Goal: Task Accomplishment & Management: Complete application form

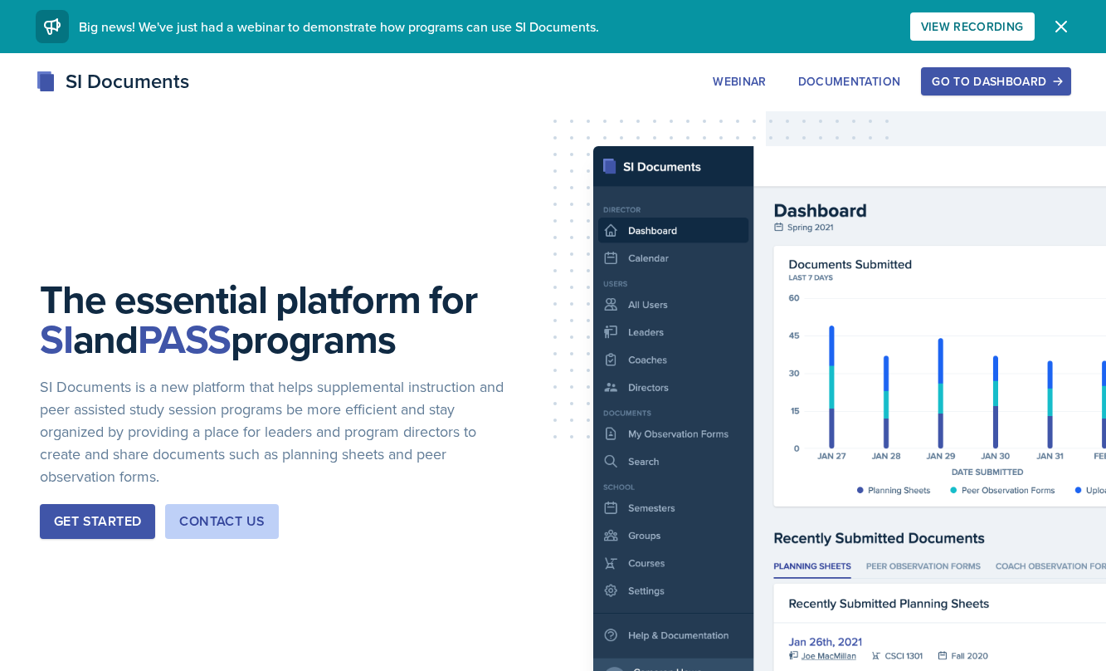
click at [970, 76] on div "Go to Dashboard" at bounding box center [996, 81] width 128 height 13
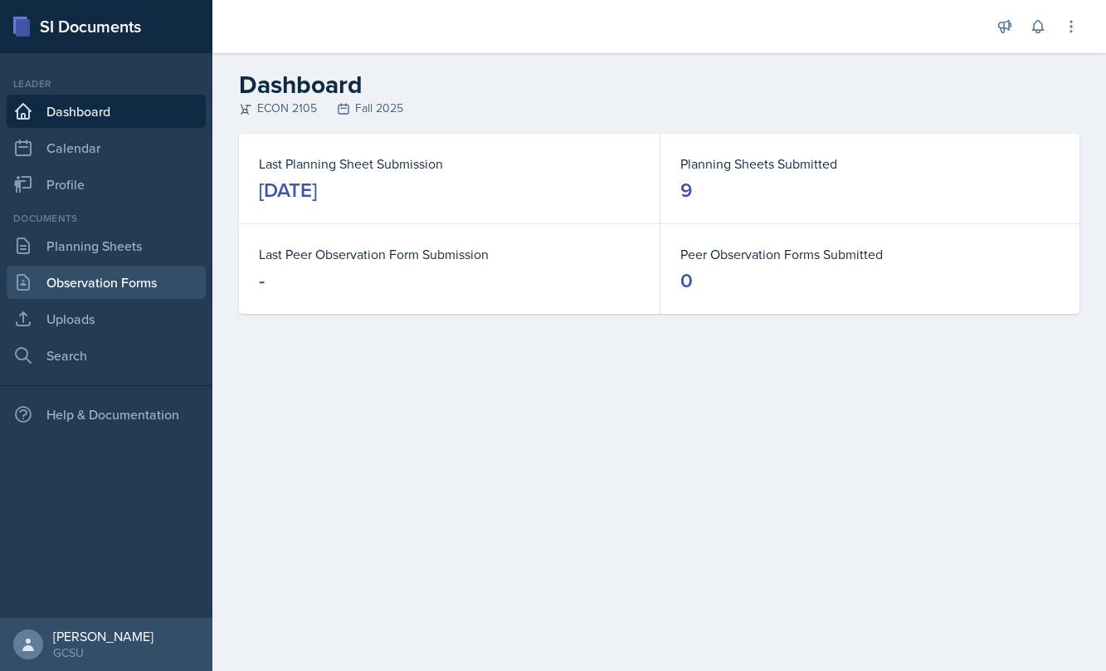
click at [131, 284] on link "Observation Forms" at bounding box center [106, 282] width 199 height 33
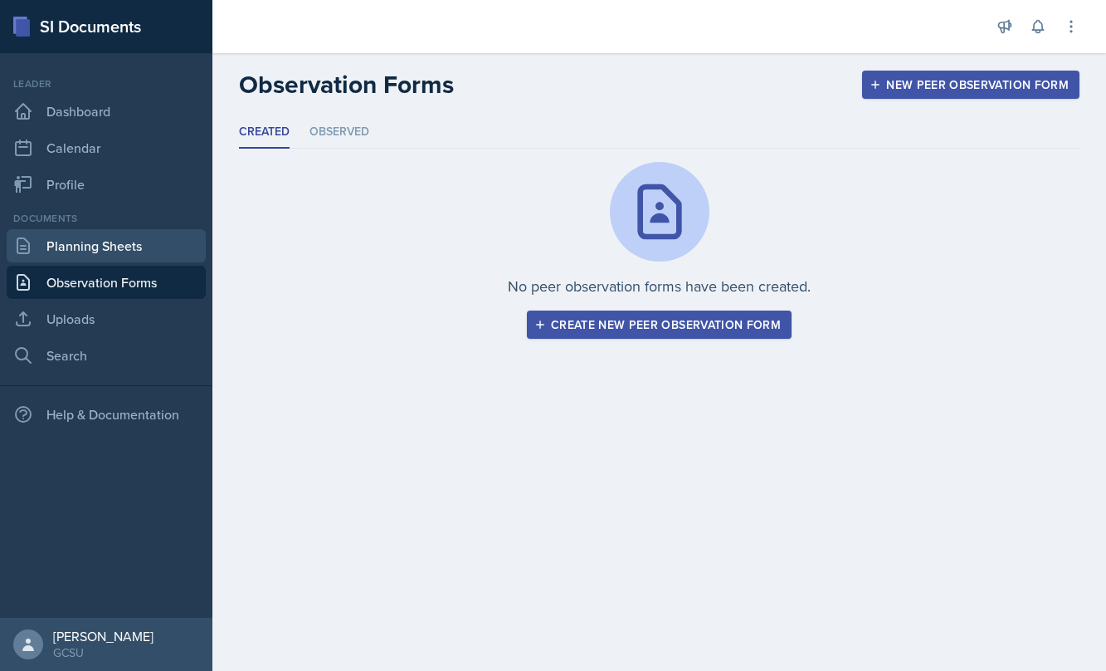
click at [107, 243] on link "Planning Sheets" at bounding box center [106, 245] width 199 height 33
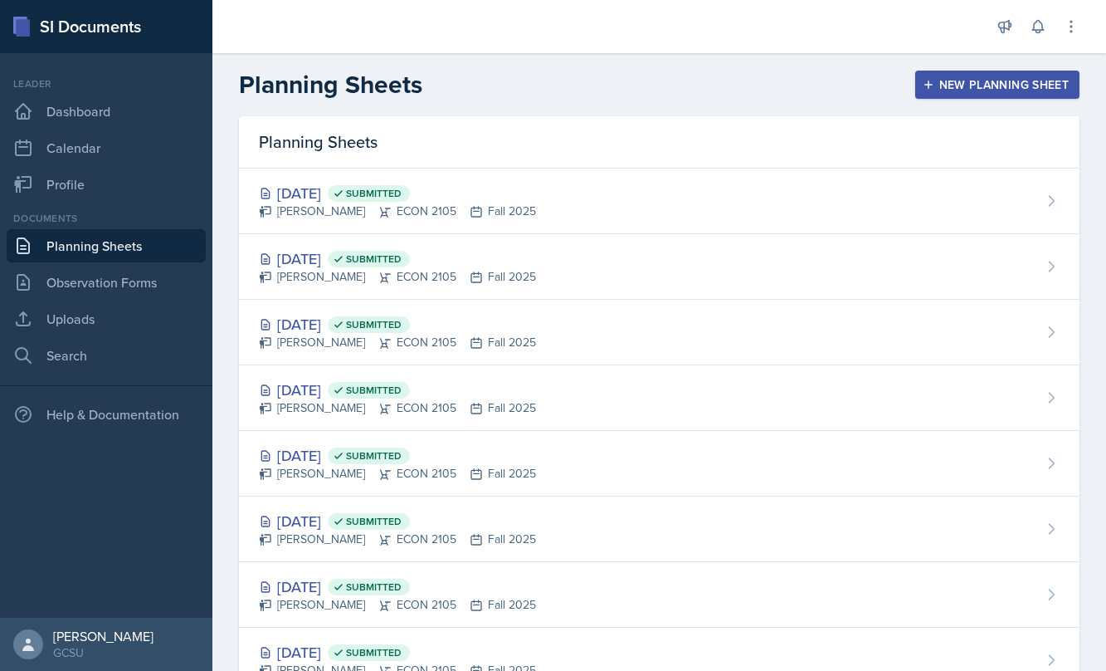
click at [1001, 75] on button "New Planning Sheet" at bounding box center [997, 85] width 164 height 28
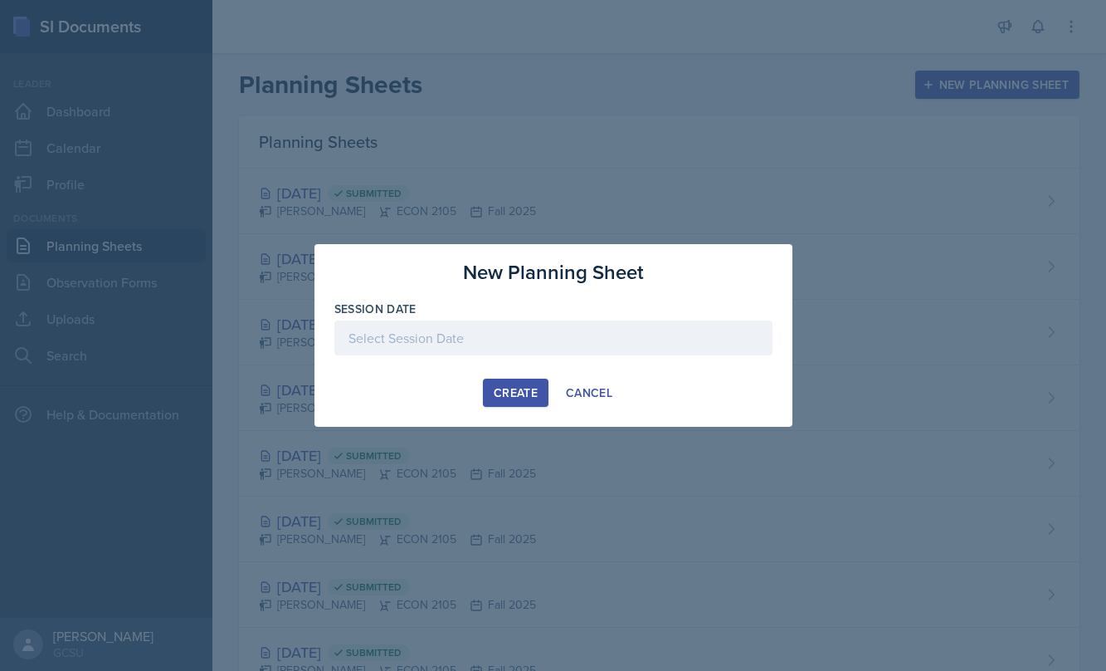
click at [546, 345] on div at bounding box center [553, 337] width 438 height 35
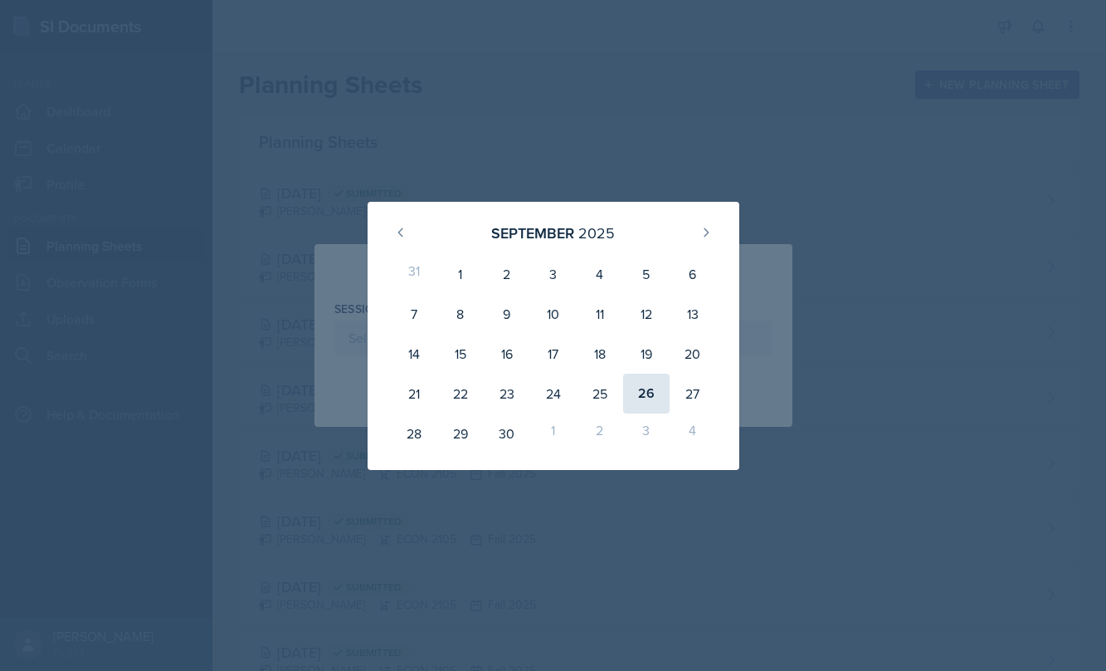
click at [639, 386] on div "26" at bounding box center [646, 393] width 46 height 40
type input "[DATE]"
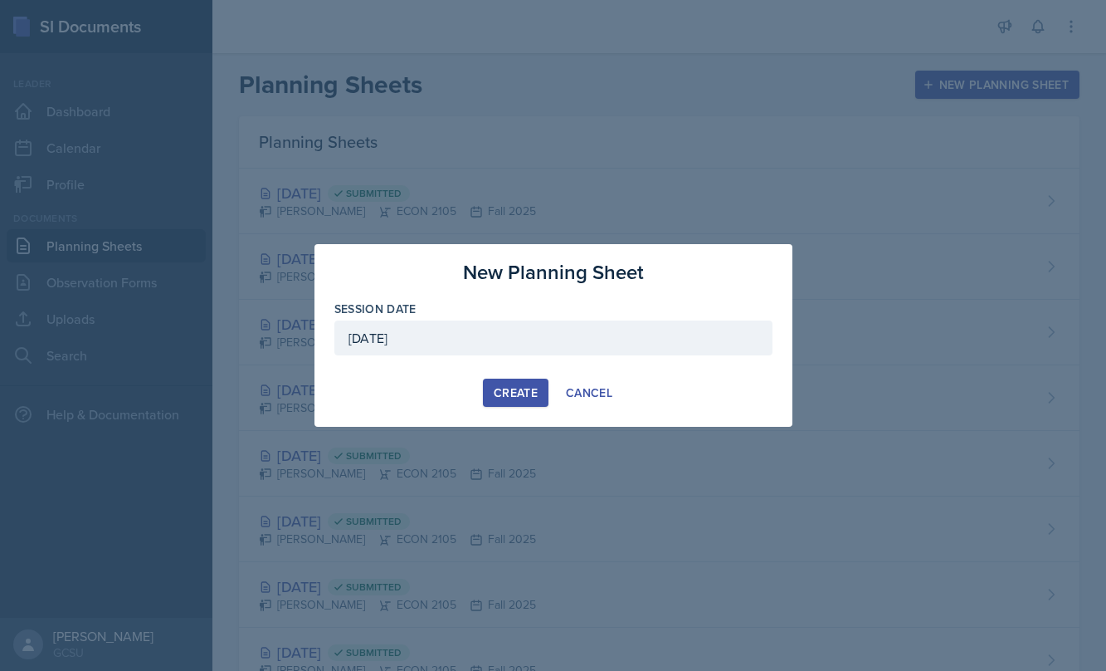
click at [526, 390] on div "Create" at bounding box center [516, 392] width 44 height 13
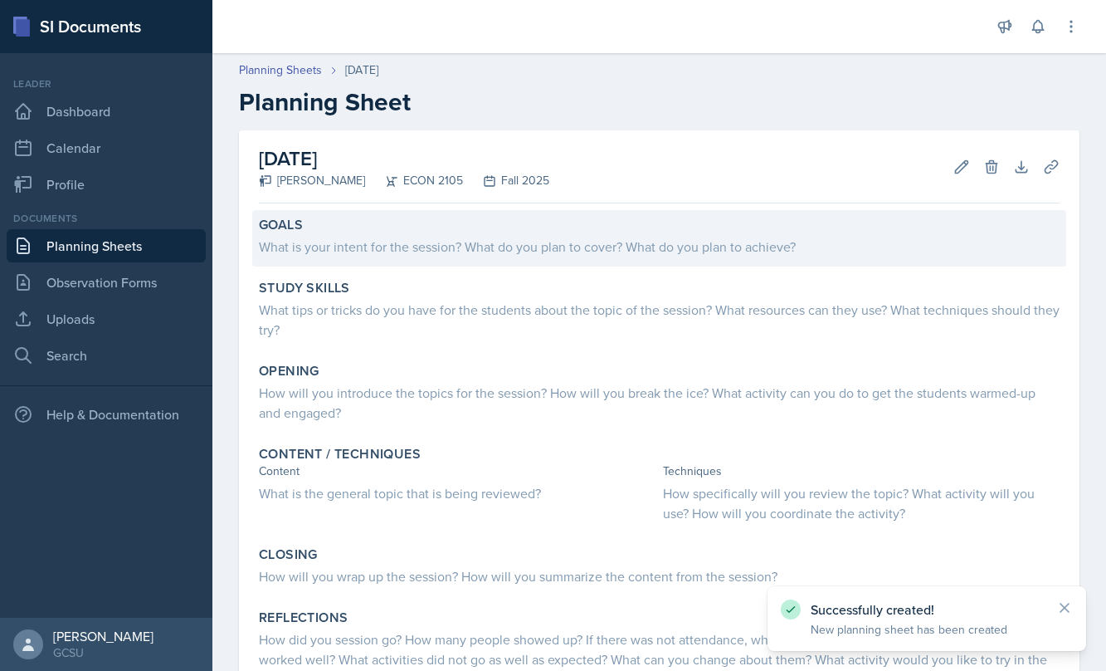
click at [345, 236] on div "What is your intent for the session? What do you plan to cover? What do you pla…" at bounding box center [659, 244] width 801 height 23
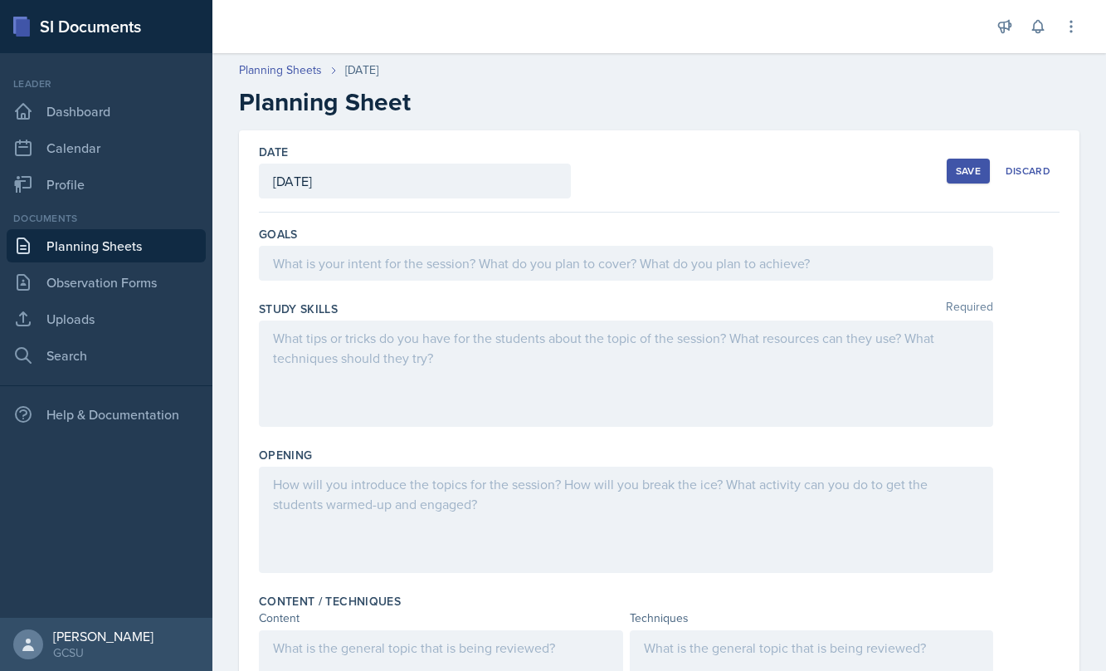
click at [413, 265] on div at bounding box center [626, 263] width 735 height 35
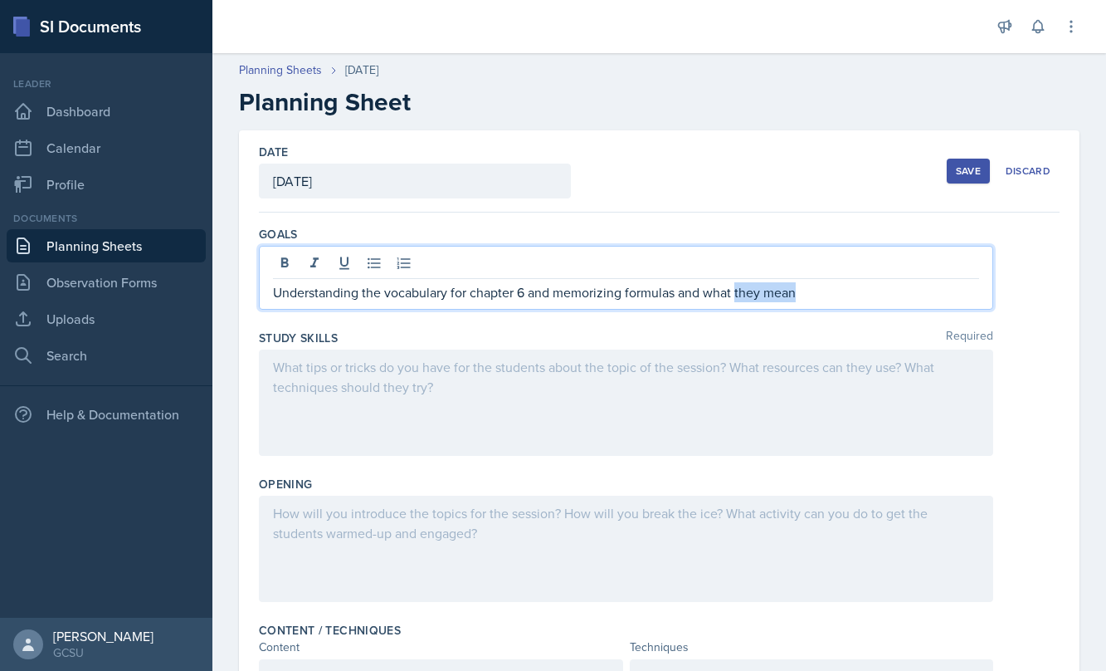
drag, startPoint x: 738, startPoint y: 292, endPoint x: 870, endPoint y: 292, distance: 132.0
click at [870, 292] on p "Understanding the vocabulary for chapter 6 and memorizing formulas and what the…" at bounding box center [626, 292] width 706 height 20
click at [580, 298] on p "Understanding the vocabulary for chapter 6 and memorizing formulas." at bounding box center [626, 292] width 706 height 20
click at [674, 293] on p "Understanding the vocabulary for chapter 6 and memorizing formulas." at bounding box center [626, 292] width 706 height 20
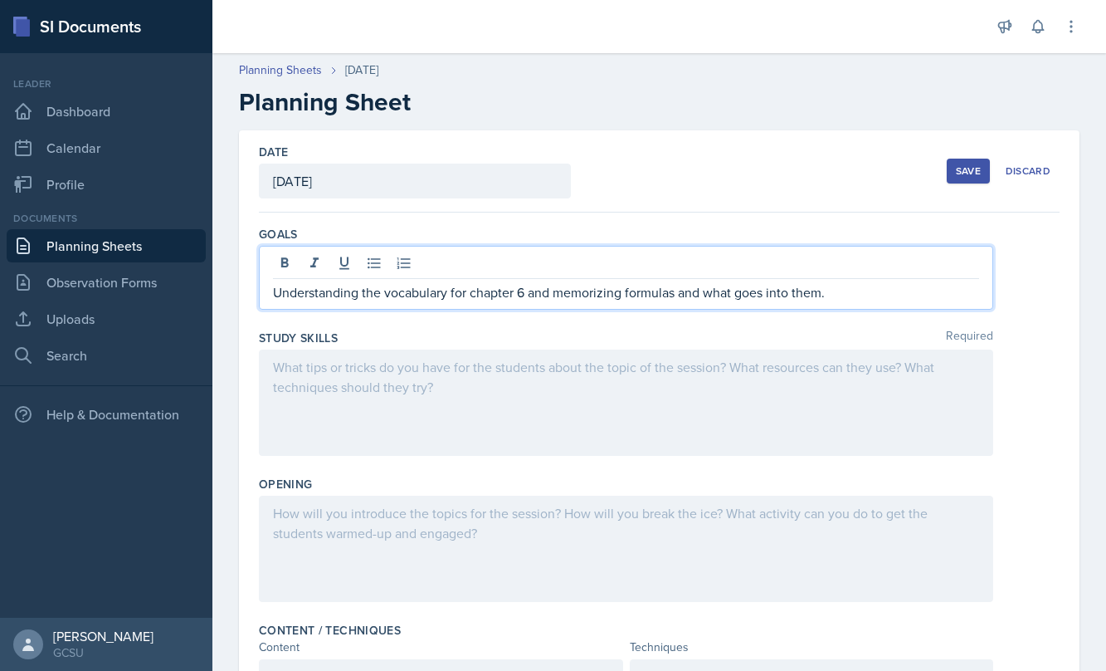
click at [573, 399] on div at bounding box center [626, 402] width 735 height 106
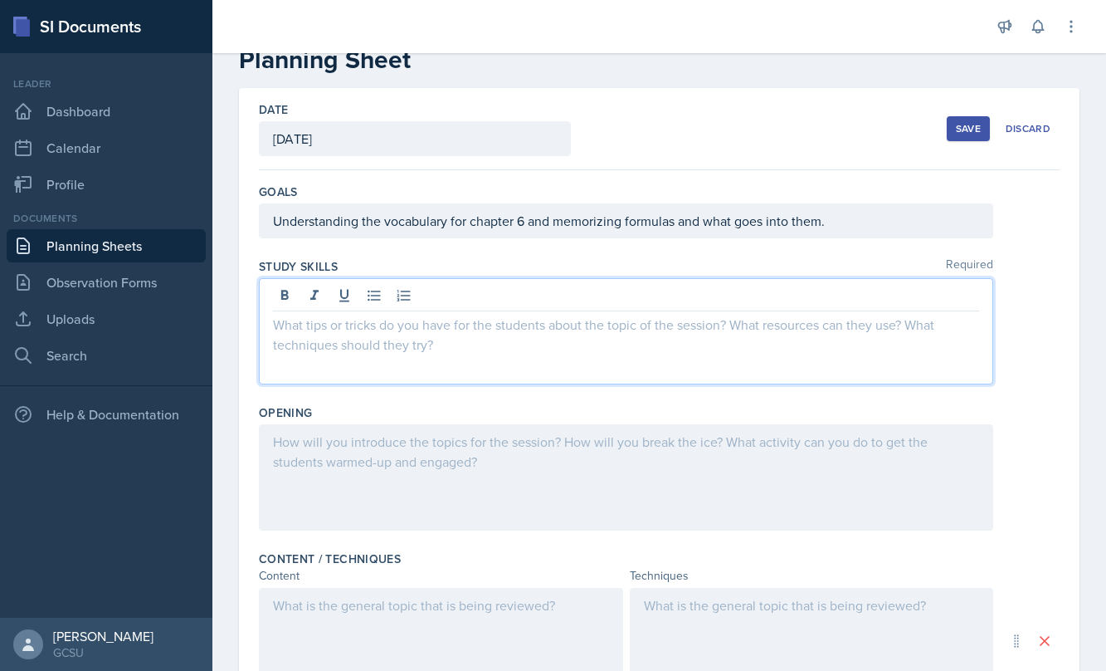
scroll to position [45, 0]
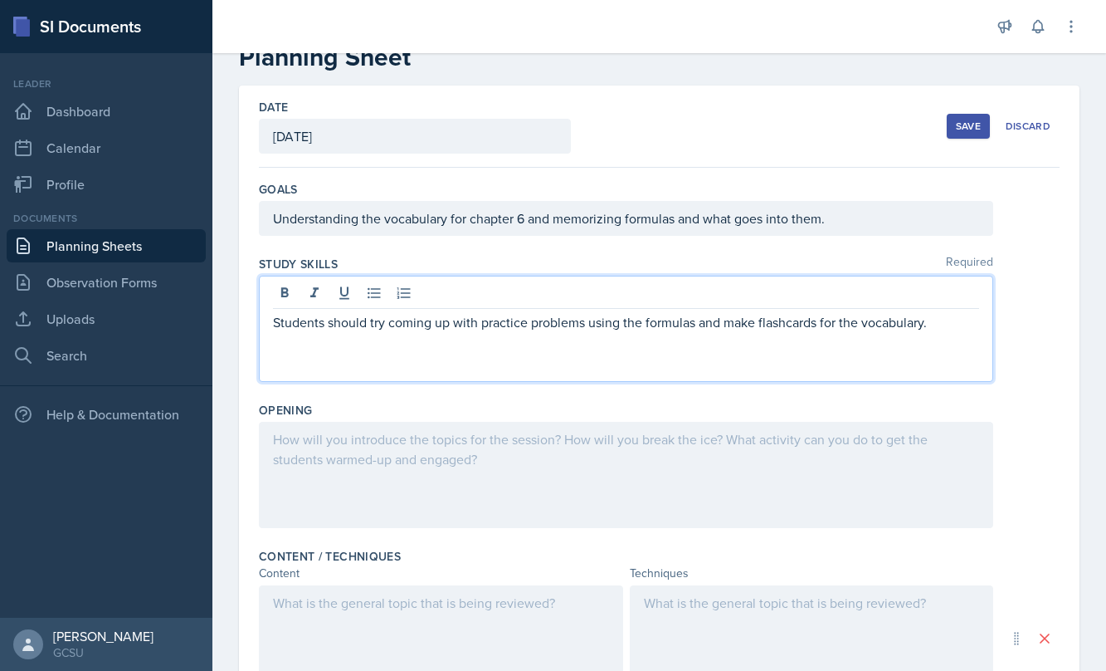
click at [394, 434] on div at bounding box center [626, 475] width 735 height 106
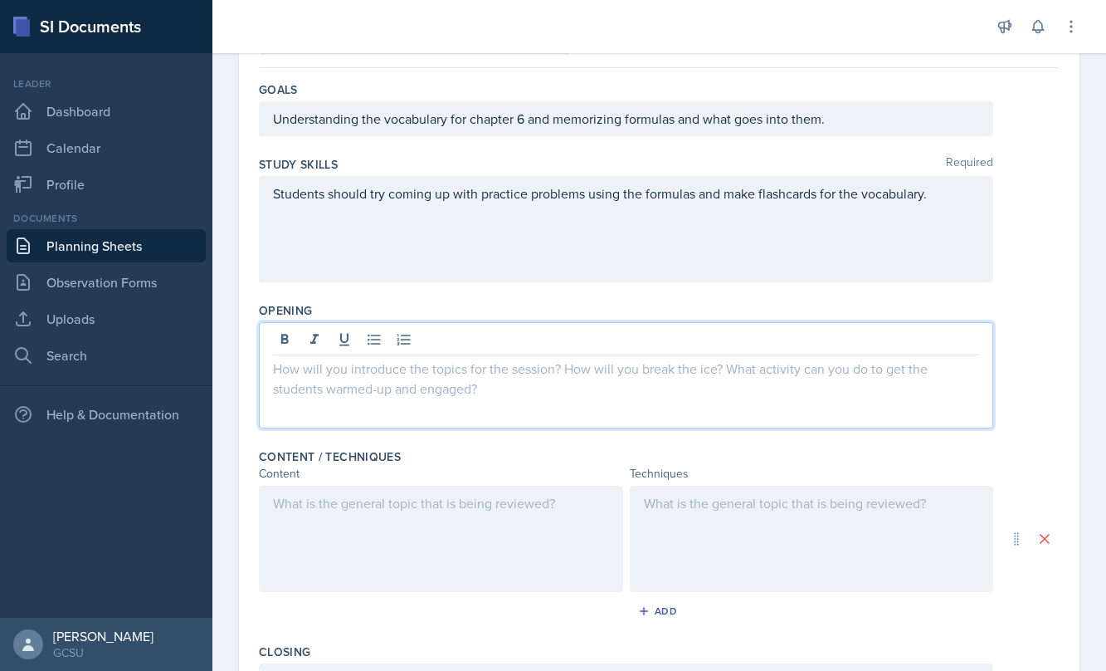
scroll to position [147, 0]
click at [749, 521] on div at bounding box center [812, 536] width 364 height 106
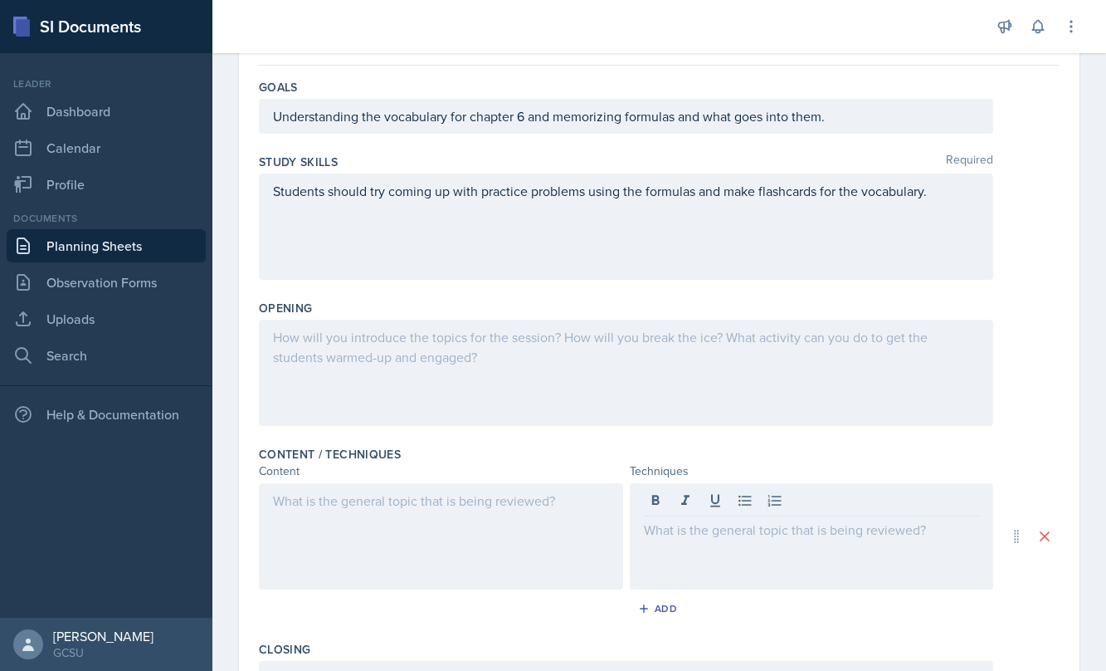
click at [456, 401] on div at bounding box center [626, 373] width 735 height 106
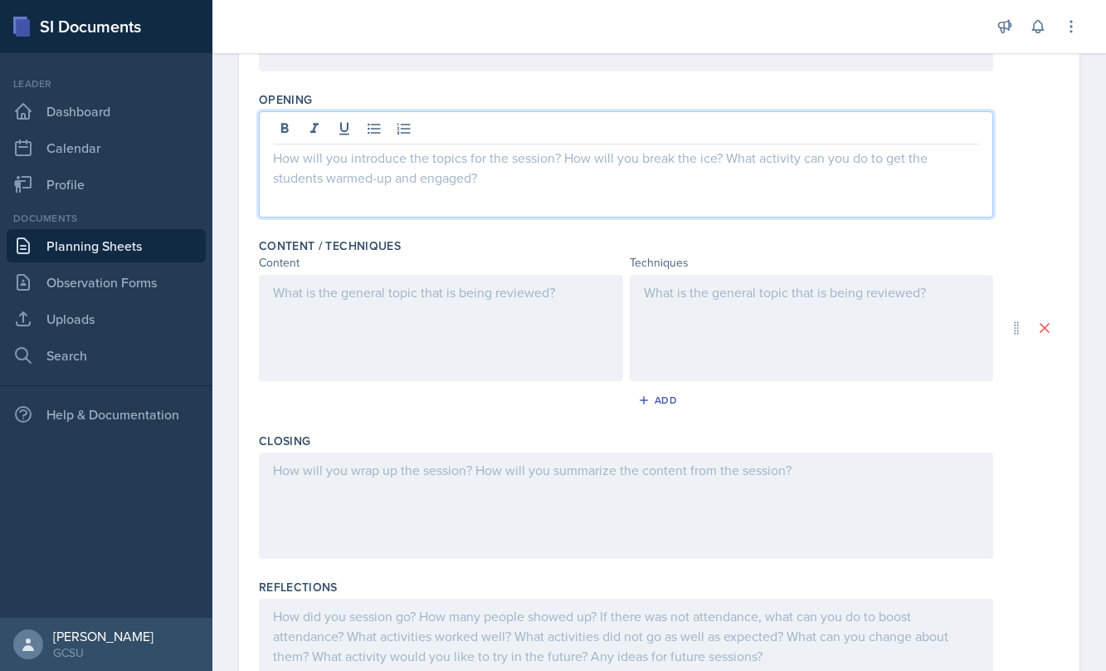
scroll to position [356, 0]
click at [422, 484] on div at bounding box center [626, 505] width 735 height 106
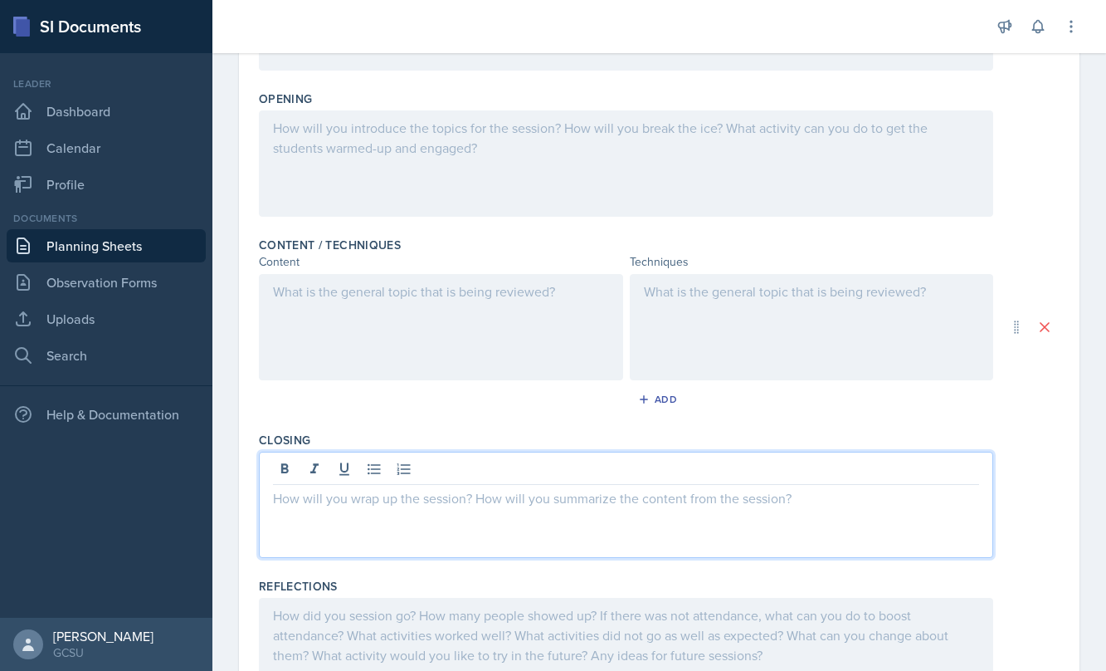
click at [411, 206] on div at bounding box center [626, 163] width 735 height 106
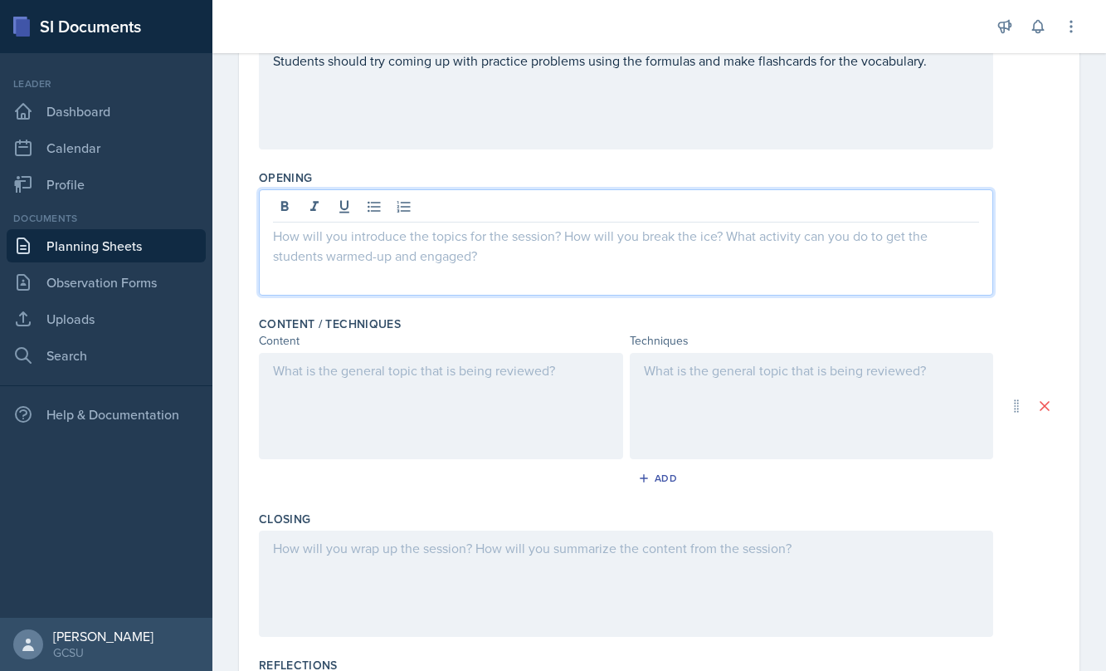
scroll to position [232, 0]
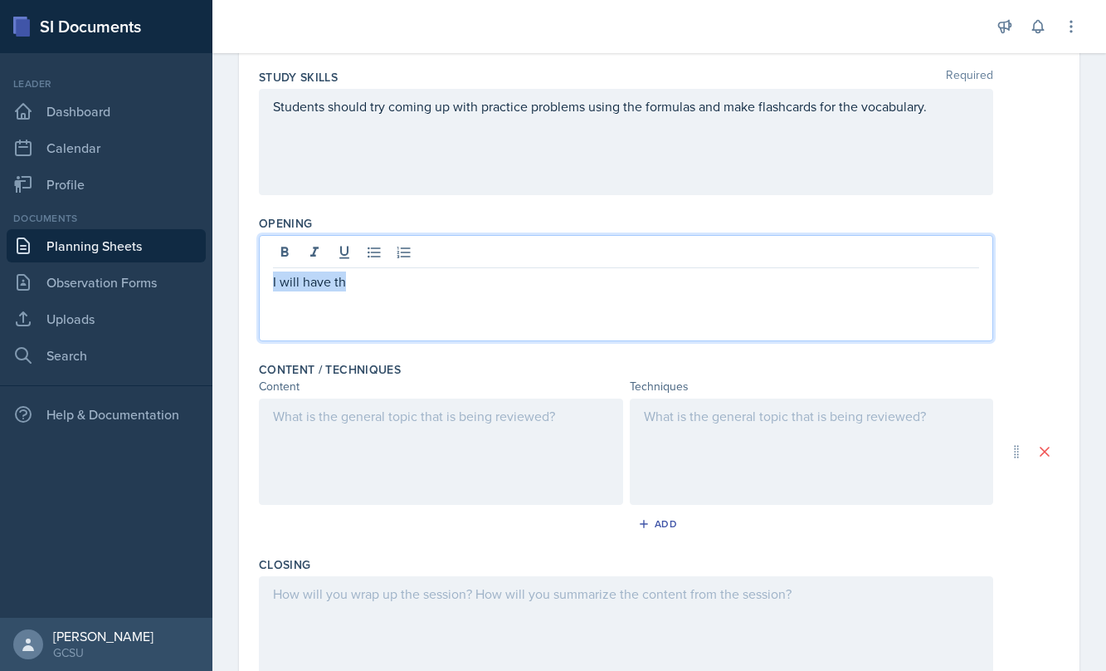
drag, startPoint x: 363, startPoint y: 283, endPoint x: 211, endPoint y: 283, distance: 151.9
click at [211, 283] on div "SI Documents Leader Dashboard Calendar Profile Documents Planning Sheets Observ…" at bounding box center [553, 335] width 1106 height 671
click at [676, 459] on div at bounding box center [812, 451] width 364 height 106
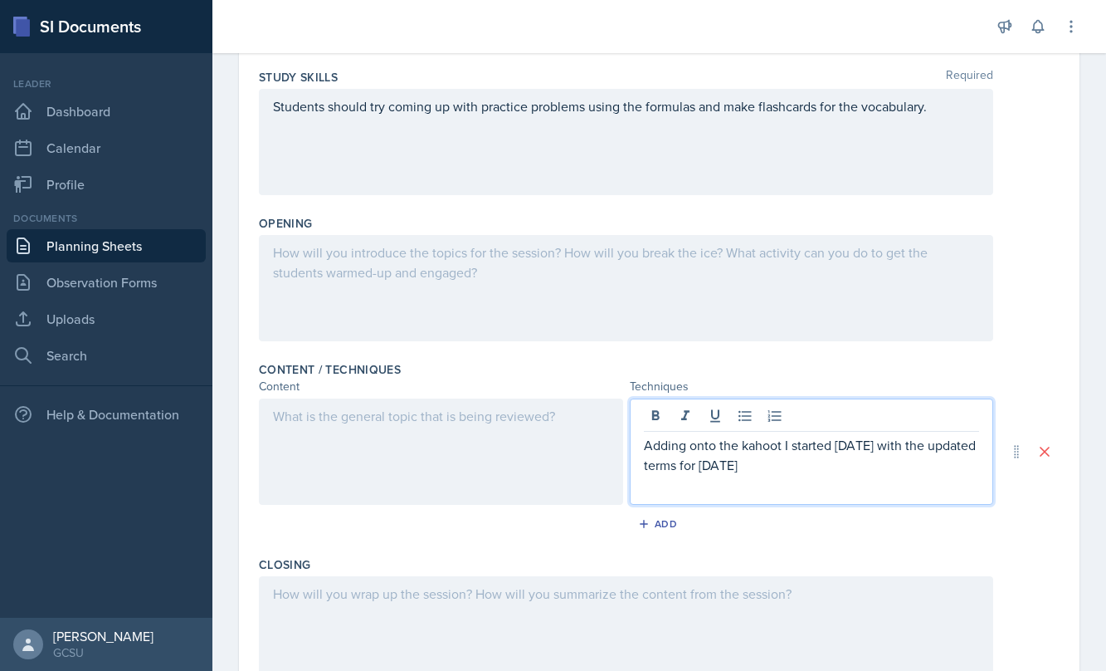
click at [446, 422] on div at bounding box center [441, 451] width 364 height 106
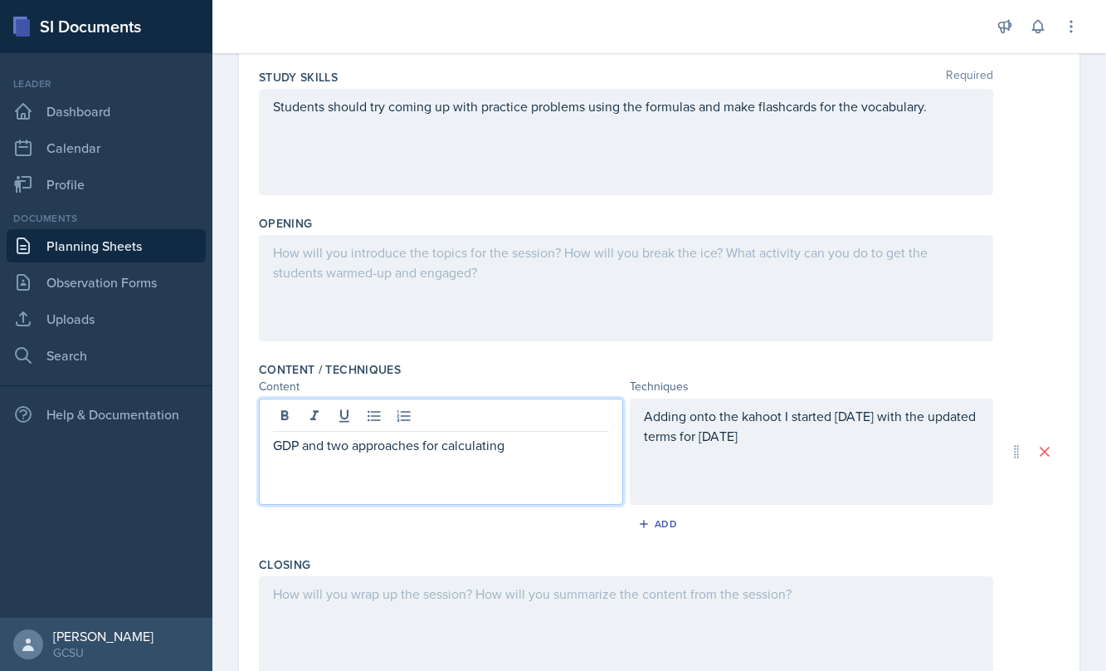
click at [402, 300] on div at bounding box center [626, 288] width 735 height 106
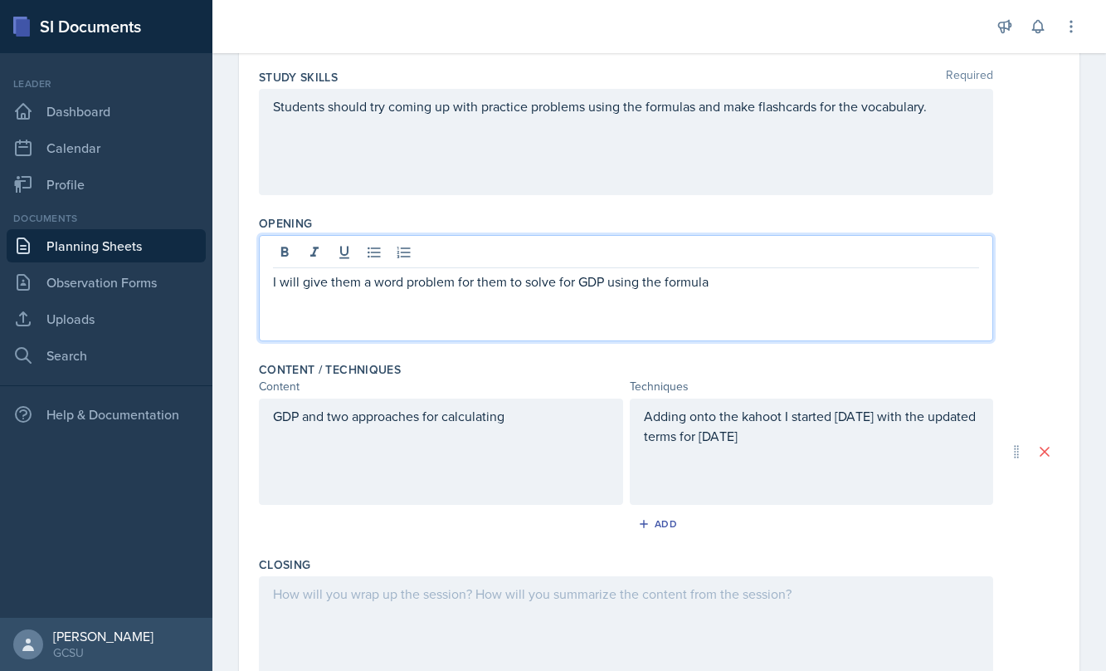
click at [656, 280] on p "I will give them a word problem for them to solve for GDP using the formula" at bounding box center [626, 281] width 706 height 20
drag, startPoint x: 774, startPoint y: 281, endPoint x: 982, endPoint y: 281, distance: 207.5
click at [982, 281] on div "I will give them a word problem for them to solve for GDP using one of the appr…" at bounding box center [626, 288] width 735 height 106
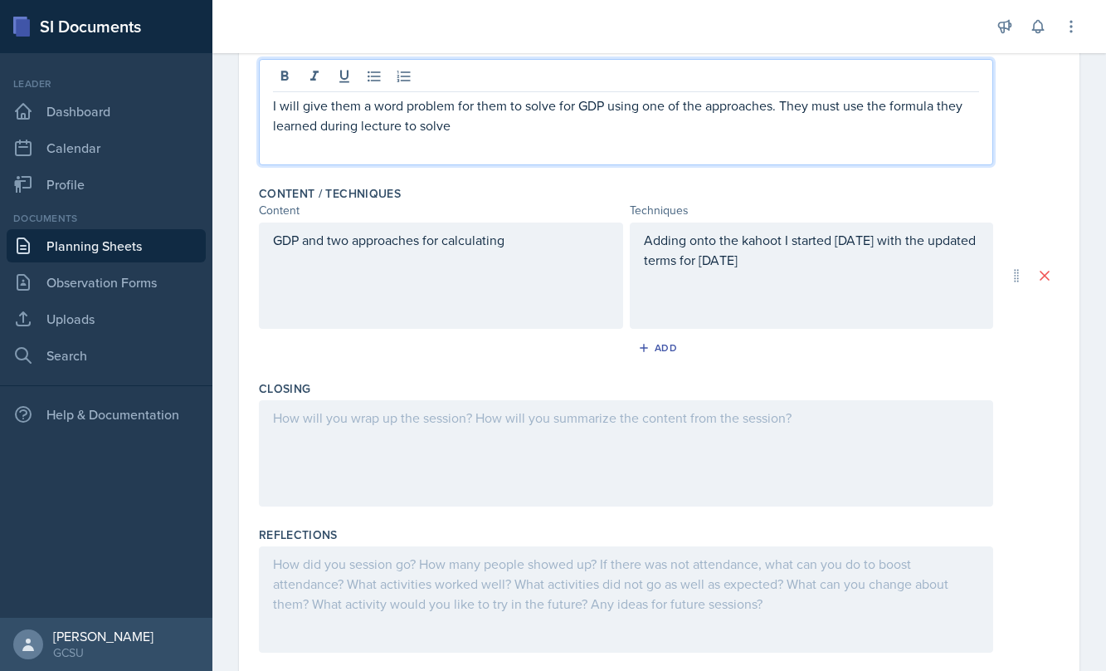
scroll to position [425, 0]
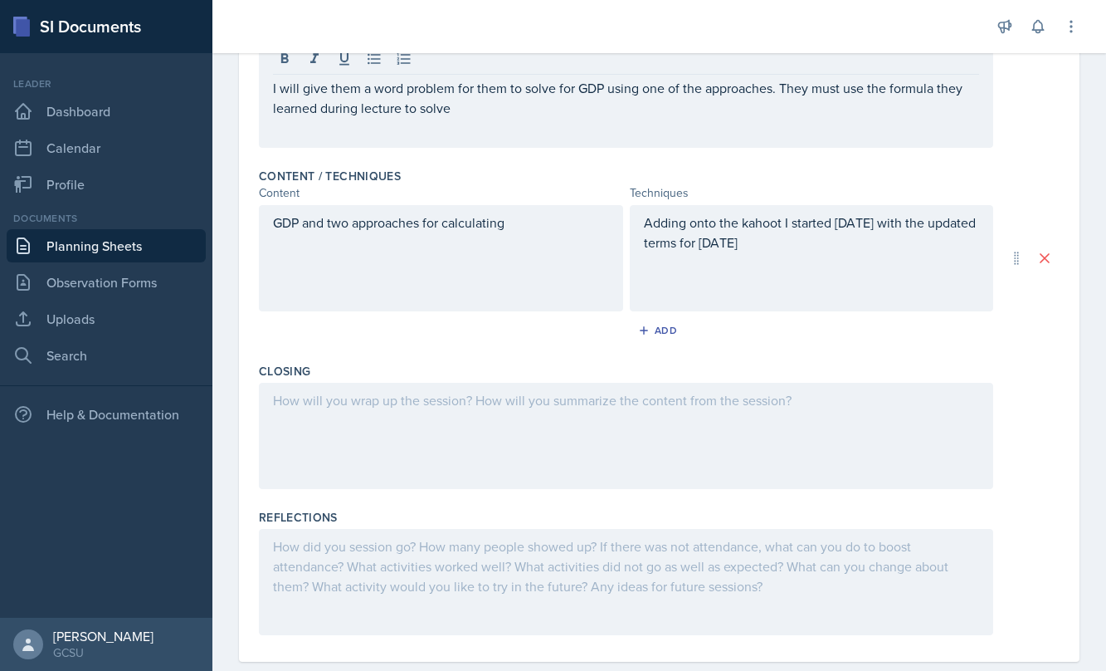
click at [513, 426] on div at bounding box center [626, 436] width 735 height 106
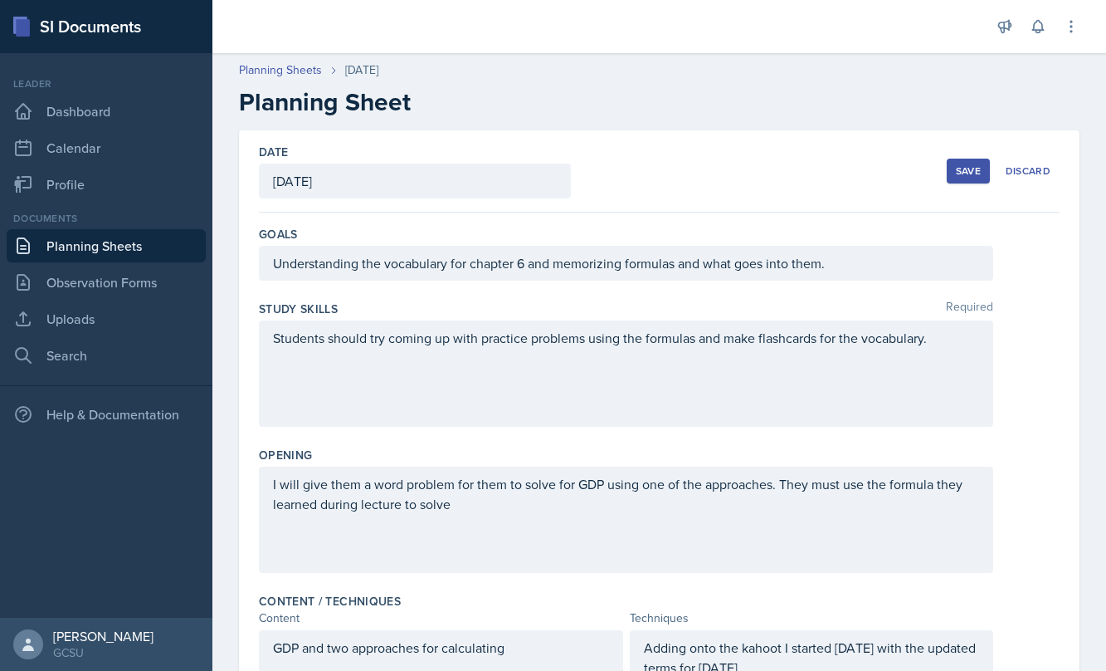
scroll to position [0, 0]
click at [966, 166] on div "Save" at bounding box center [968, 170] width 25 height 13
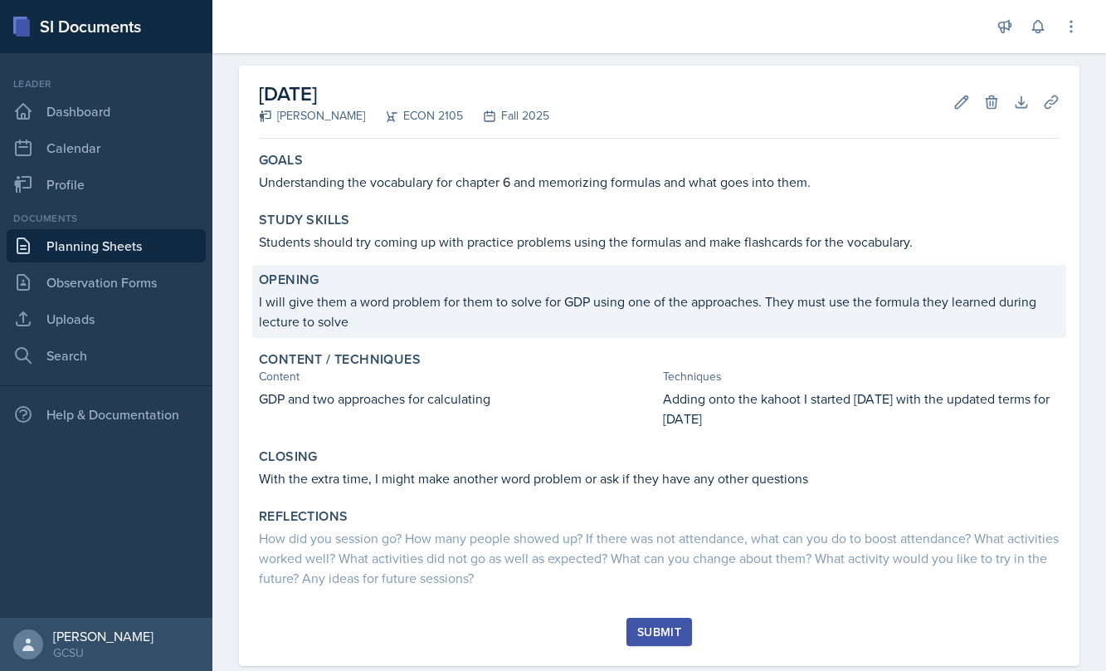
scroll to position [70, 0]
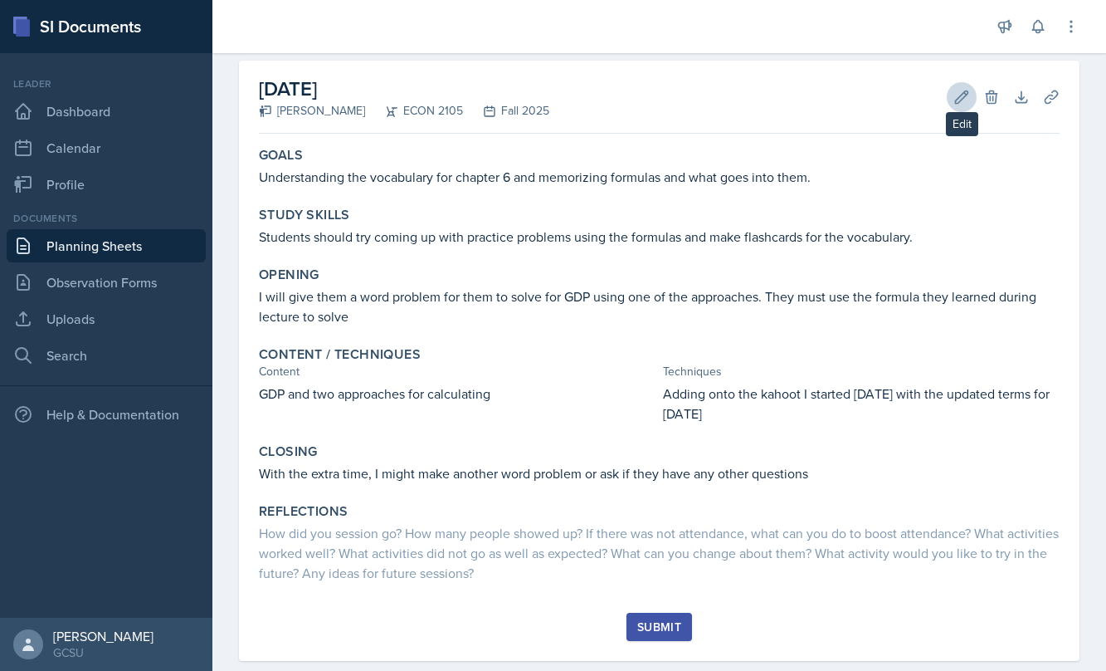
click at [961, 98] on icon at bounding box center [962, 97] width 17 height 17
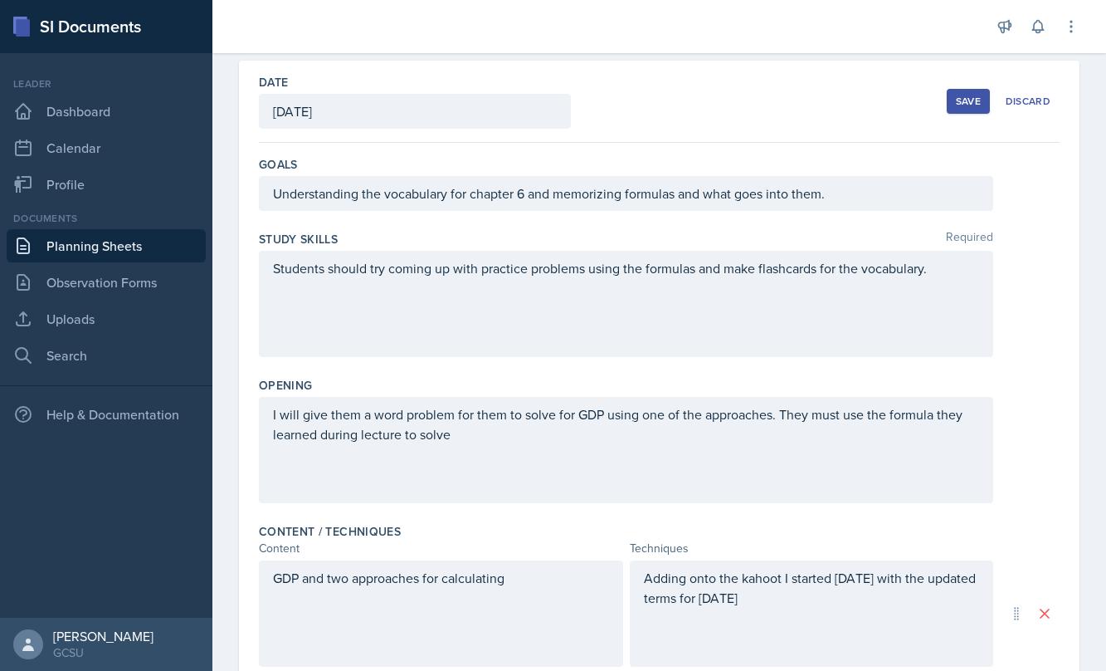
click at [877, 415] on div "I will give them a word problem for them to solve for GDP using one of the appr…" at bounding box center [626, 450] width 735 height 106
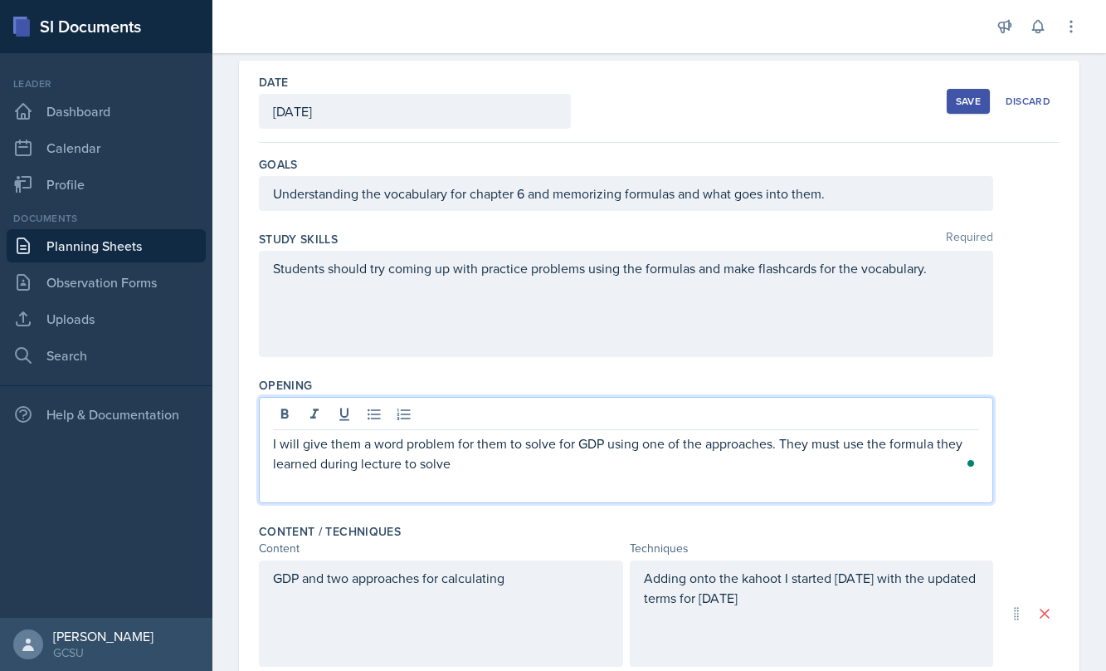
click at [867, 437] on p "I will give them a word problem for them to solve for GDP using one of the appr…" at bounding box center [626, 453] width 706 height 40
click at [977, 445] on p "I will give them a word problem for them to solve for GDP using one of the appr…" at bounding box center [626, 453] width 706 height 40
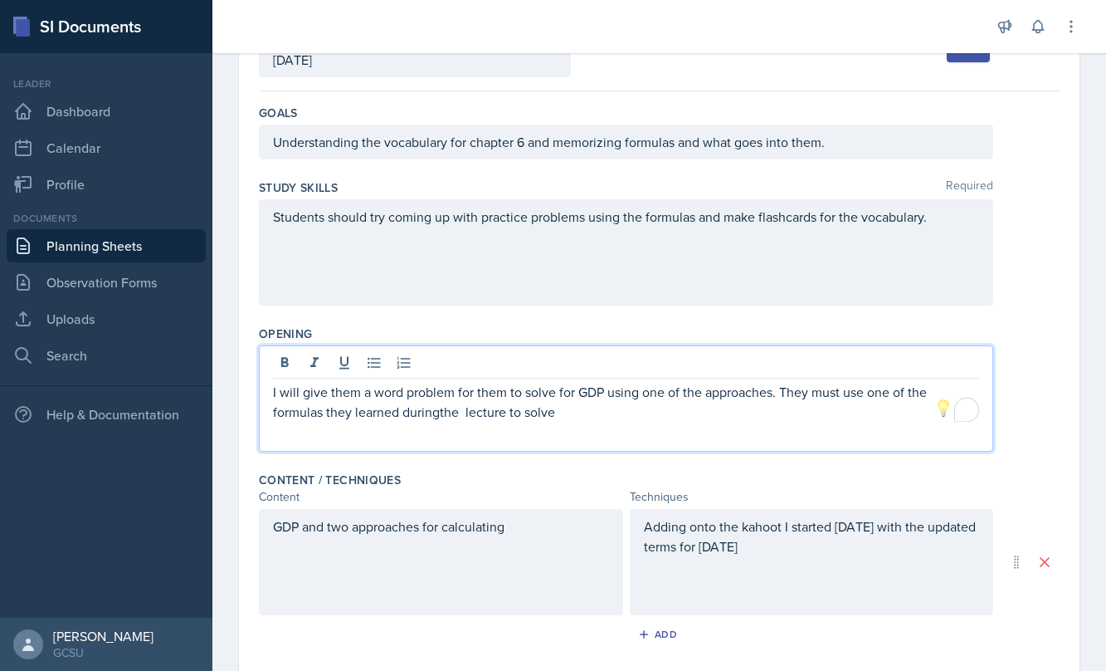
scroll to position [123, 0]
click at [442, 412] on p "I will give them a word problem for them to solve for GDP using one of the appr…" at bounding box center [626, 400] width 706 height 40
click at [465, 406] on p "I will give them a word problem for them to solve for GDP using one of the appr…" at bounding box center [626, 400] width 706 height 40
click at [848, 142] on div "Understanding the vocabulary for chapter 6 and memorizing formulas and what goe…" at bounding box center [626, 140] width 735 height 35
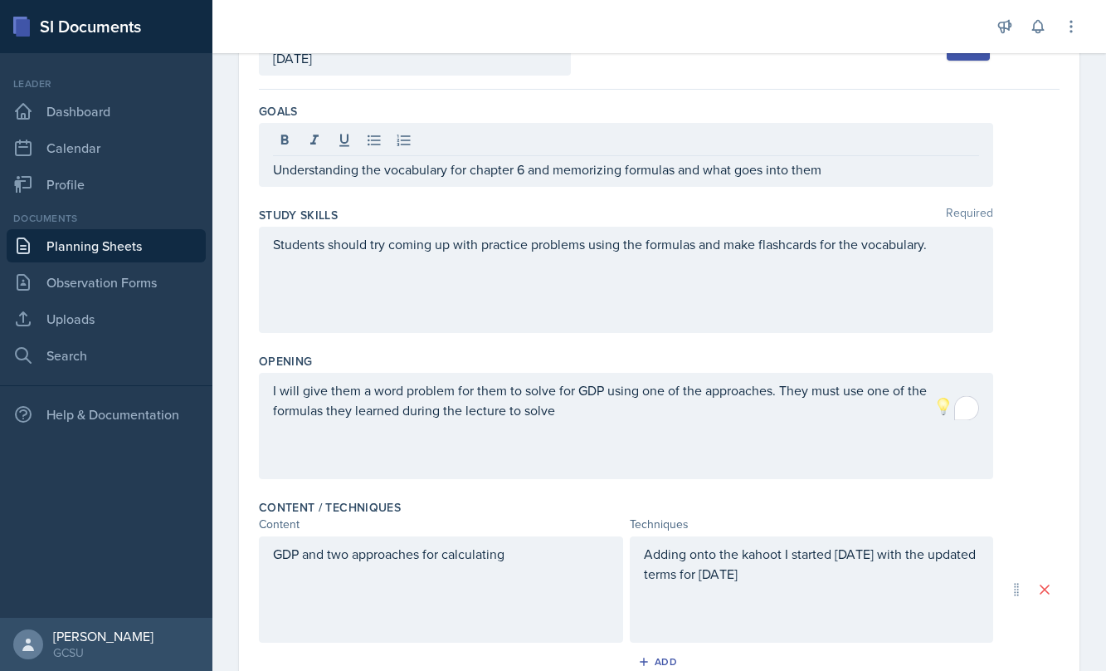
click at [962, 279] on div "Students should try coming up with practice problems using the formulas and mak…" at bounding box center [626, 280] width 735 height 106
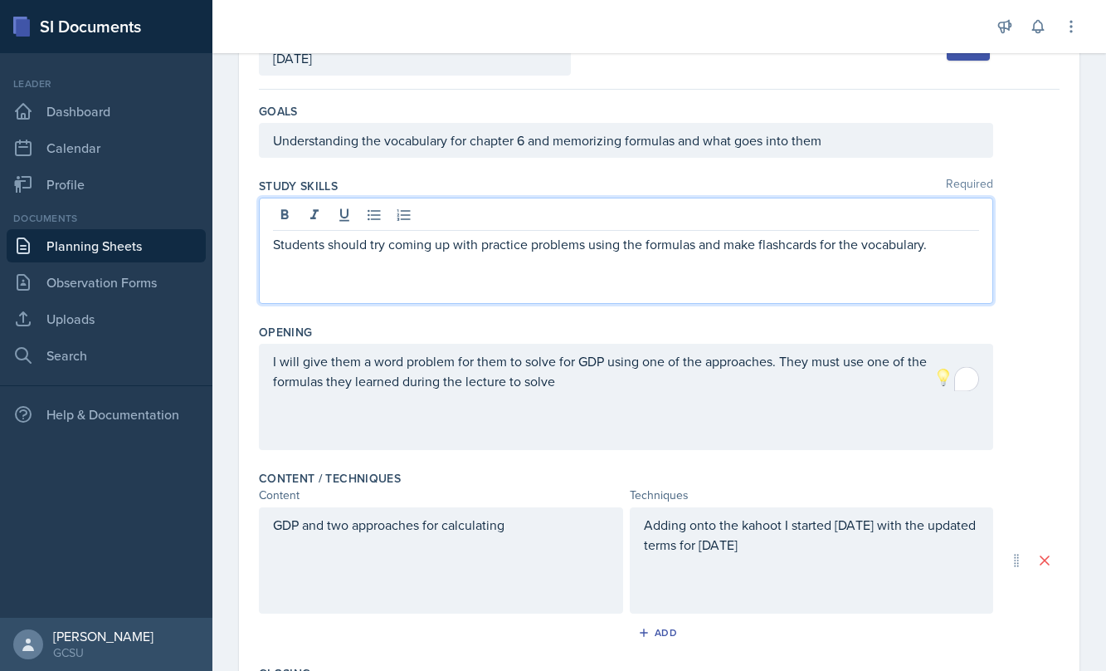
click at [969, 271] on div "Students should try coming up with practice problems using the formulas and mak…" at bounding box center [626, 251] width 735 height 106
click at [930, 256] on div "Students should try coming up with practice problems using the formulas and mak…" at bounding box center [626, 251] width 735 height 106
click at [929, 242] on p "Students should try coming up with practice problems using the formulas and mak…" at bounding box center [626, 244] width 706 height 20
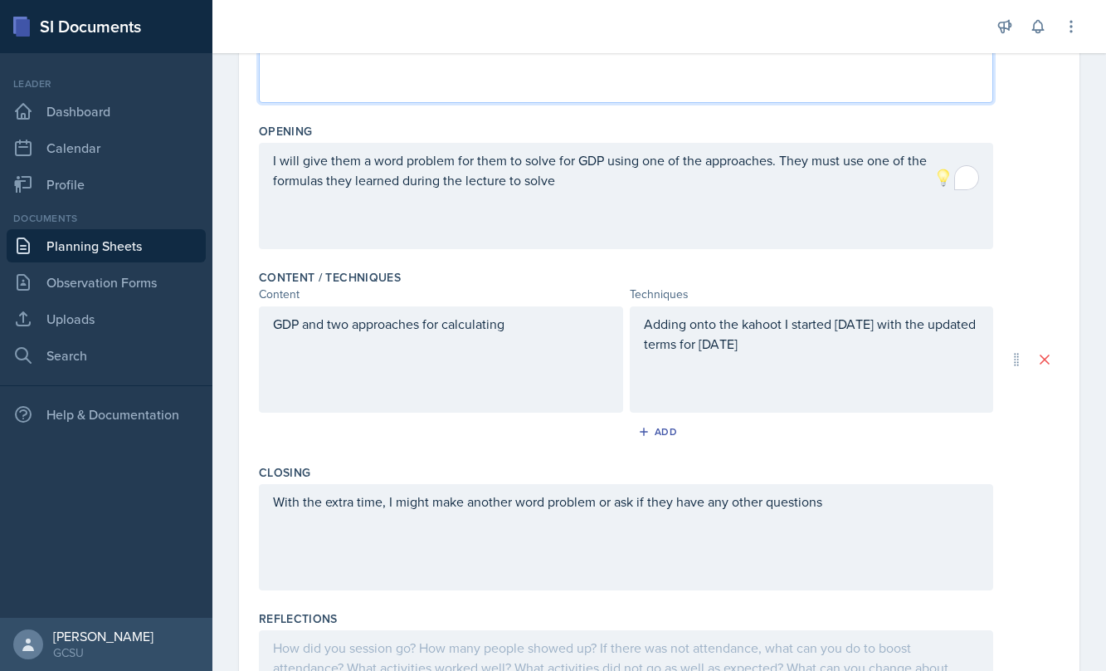
scroll to position [323, 0]
click at [407, 501] on div "With the extra time, I might make another word problem or ask if they have any …" at bounding box center [626, 538] width 735 height 106
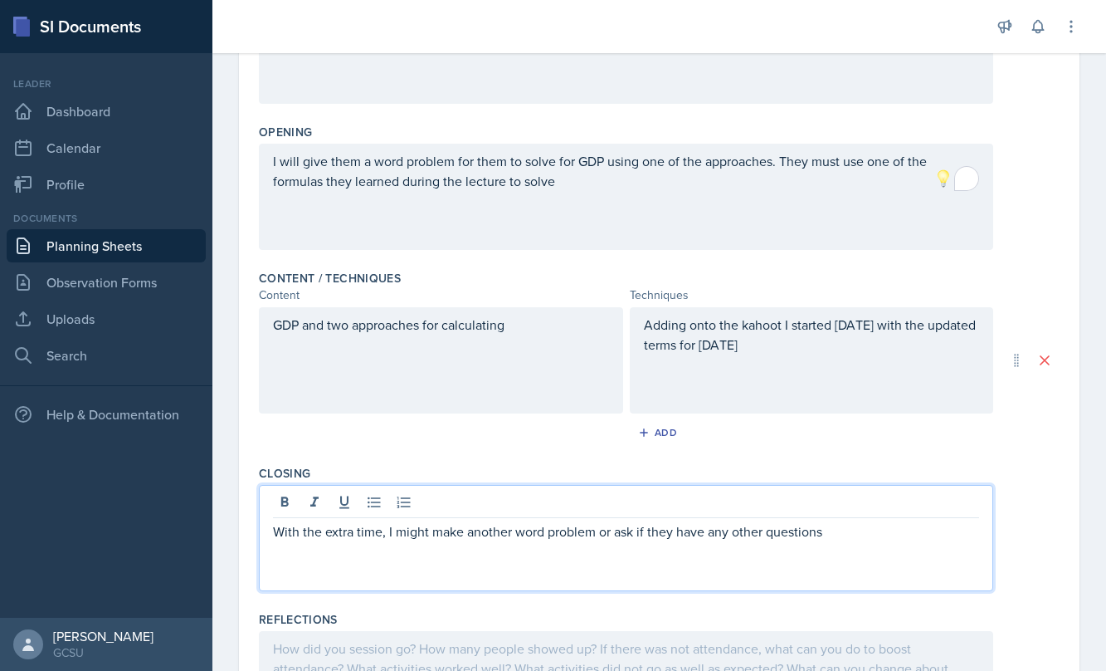
click at [407, 501] on icon at bounding box center [404, 502] width 17 height 17
click at [403, 506] on icon at bounding box center [404, 501] width 13 height 11
click at [402, 535] on p "With the extra time, I might make another word problem or ask if they have any …" at bounding box center [626, 531] width 706 height 20
click at [582, 535] on p "With the extra time, I can make another word problem or ask if they have any ot…" at bounding box center [626, 531] width 706 height 20
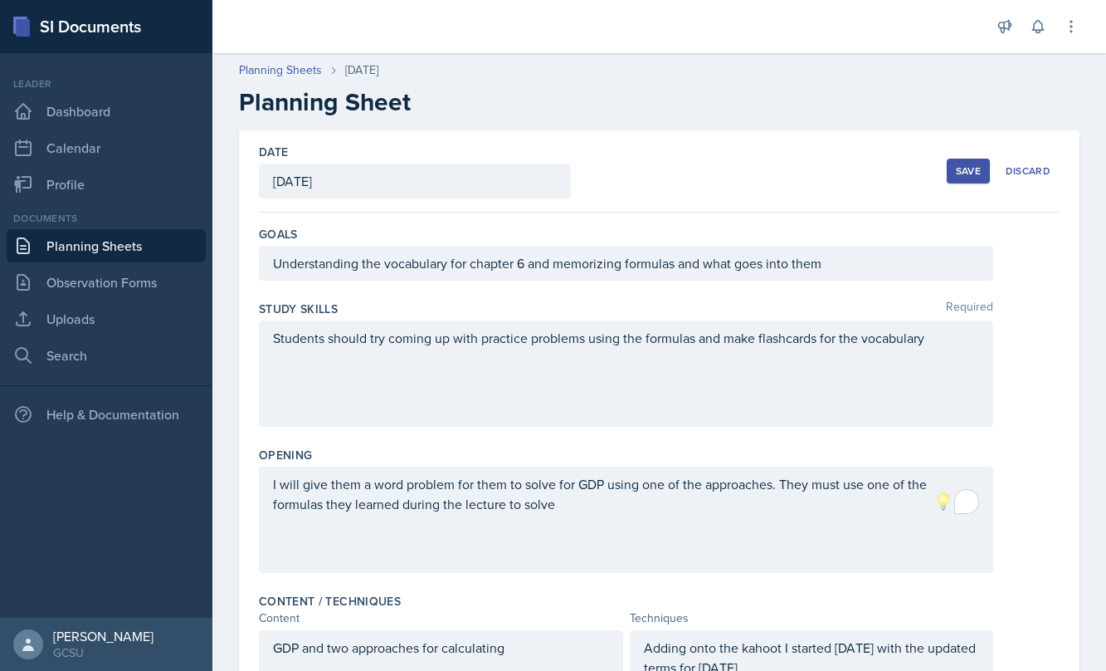
scroll to position [0, 0]
click at [958, 164] on div "Save" at bounding box center [968, 170] width 25 height 13
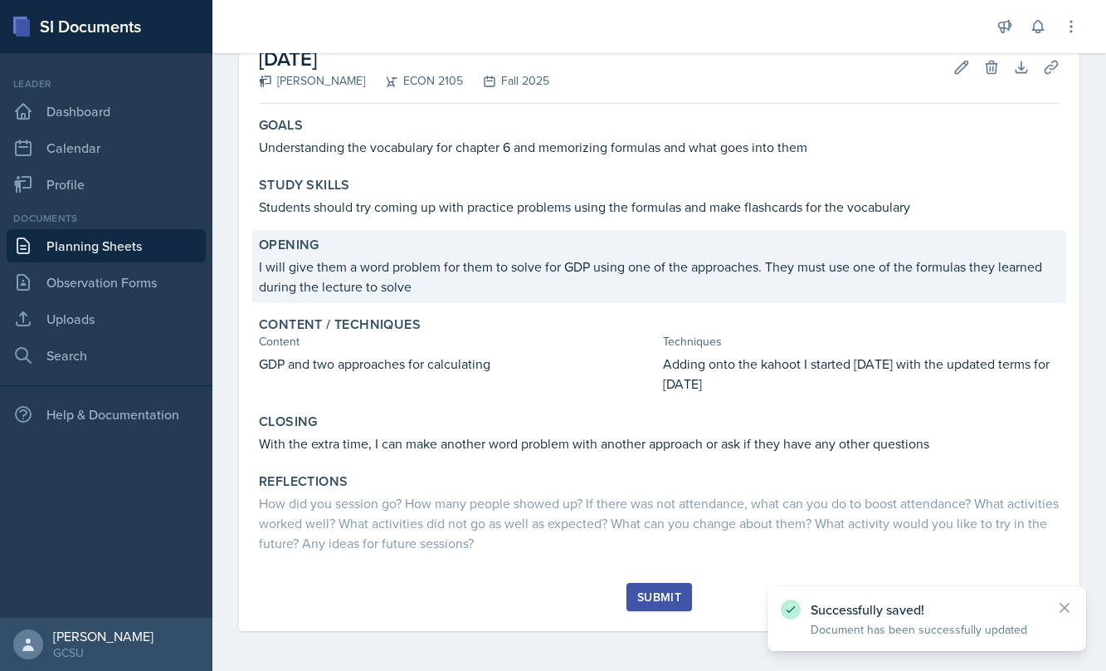
scroll to position [100, 0]
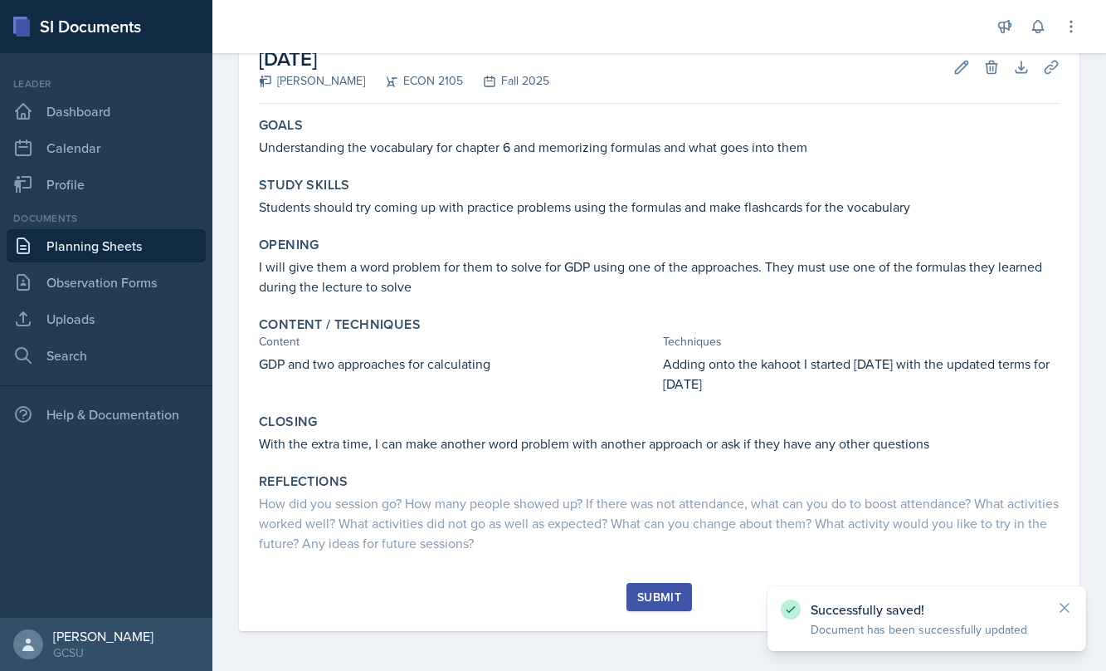
click at [657, 608] on button "Submit" at bounding box center [660, 597] width 66 height 28
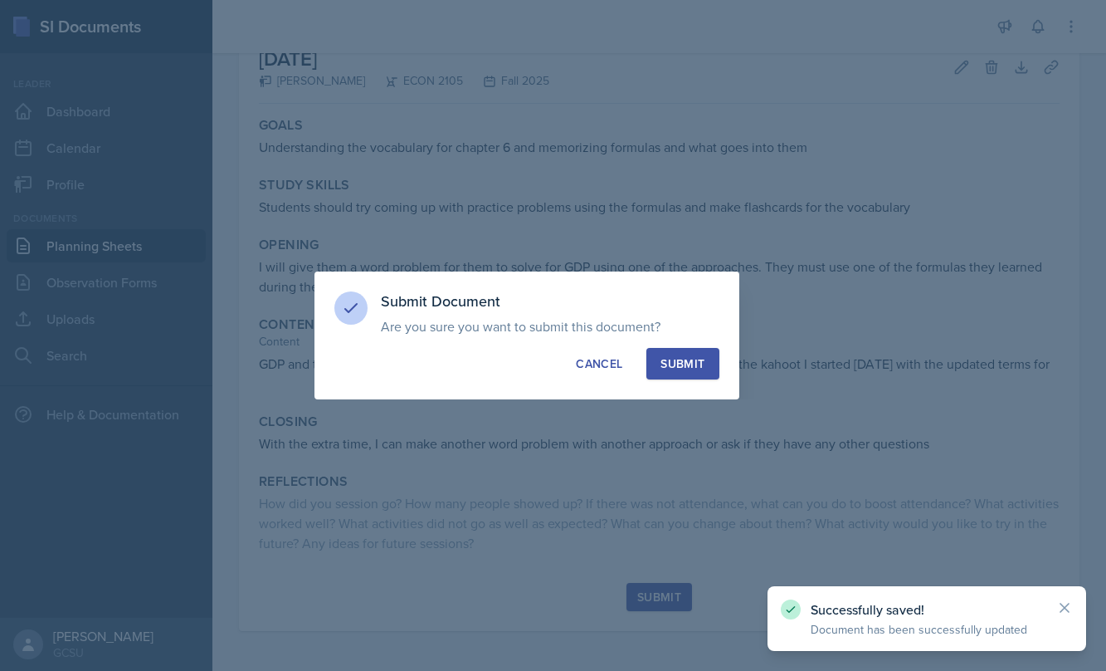
click at [673, 369] on div "Submit" at bounding box center [683, 363] width 44 height 17
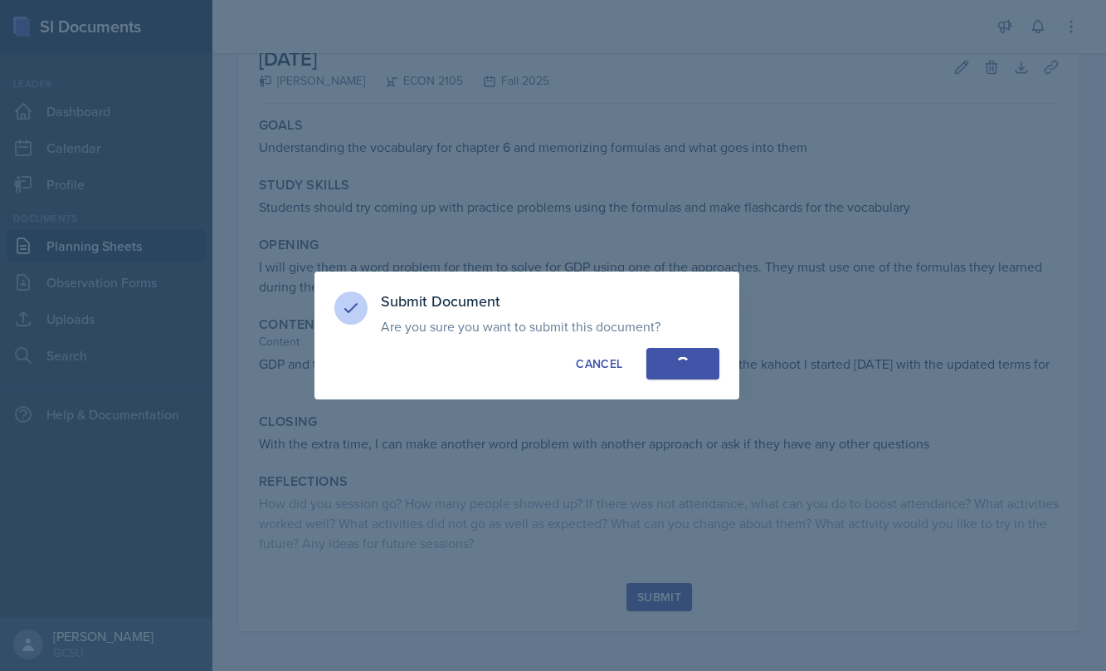
scroll to position [0, 0]
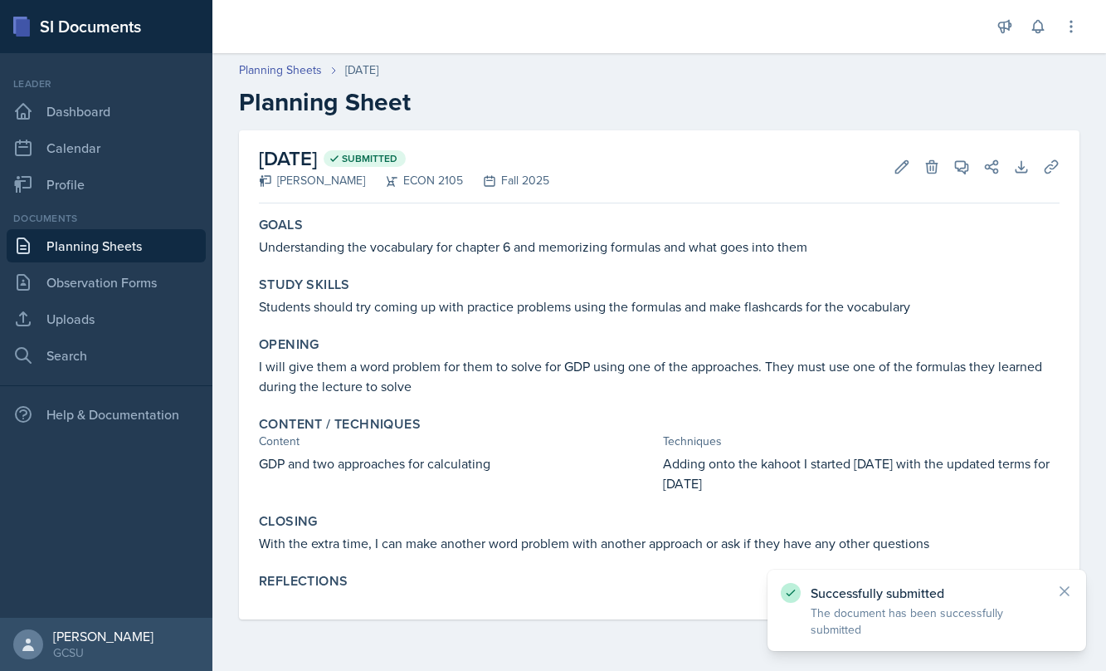
click at [100, 245] on link "Planning Sheets" at bounding box center [106, 245] width 199 height 33
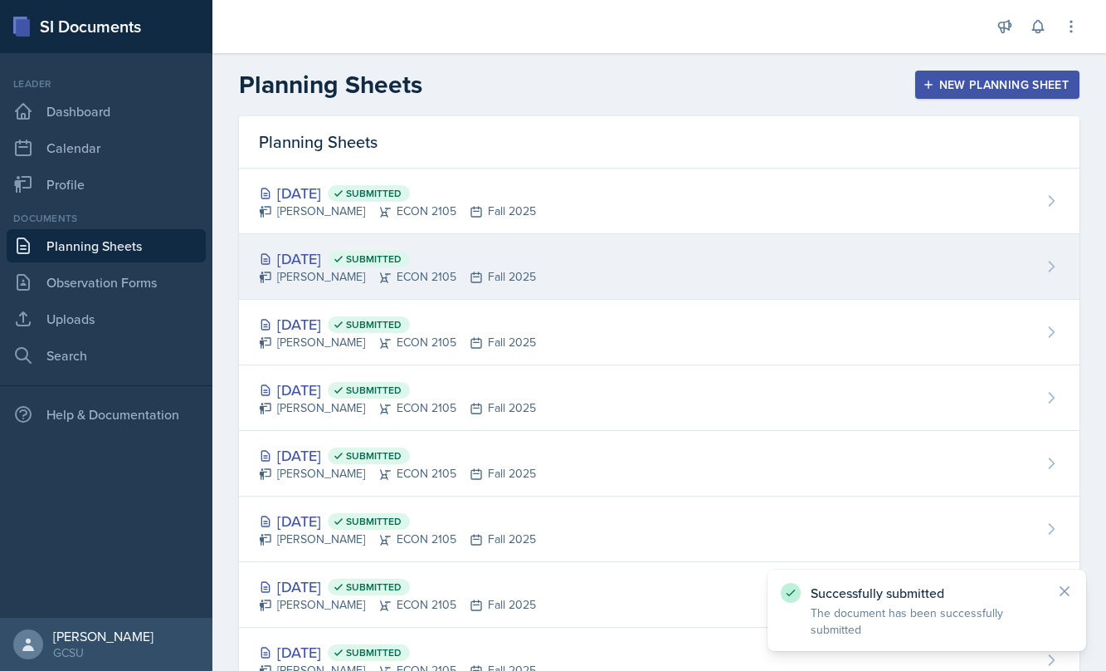
click at [469, 290] on div "[DATE] Submitted [PERSON_NAME] ECON 2105 Fall 2025" at bounding box center [659, 267] width 841 height 66
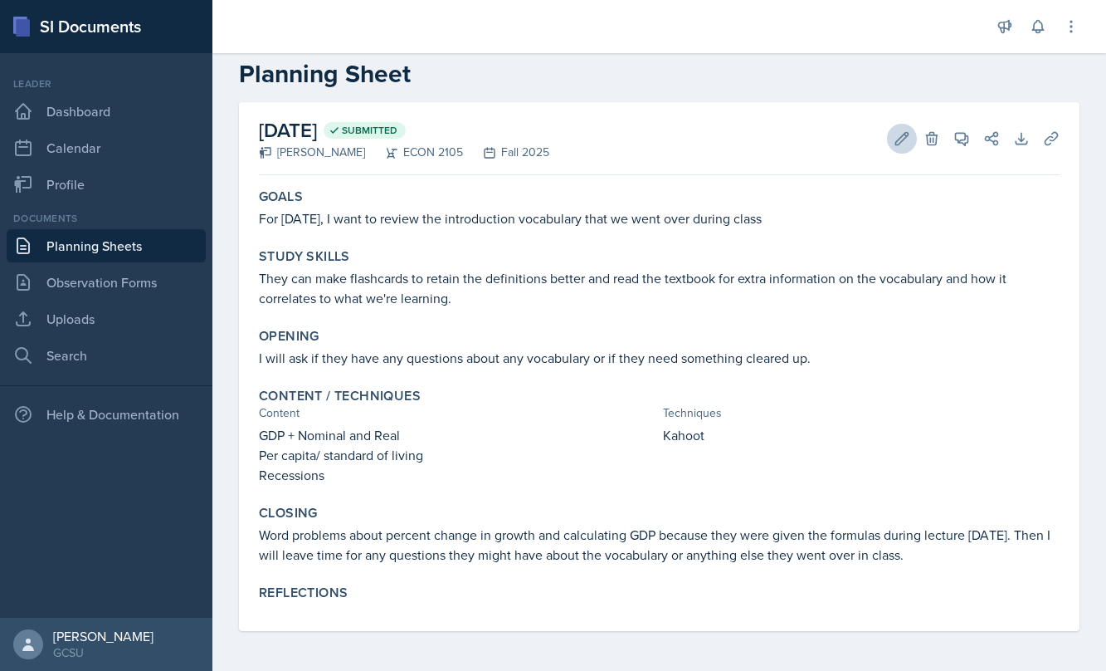
scroll to position [28, 0]
click at [896, 142] on icon at bounding box center [902, 138] width 12 height 12
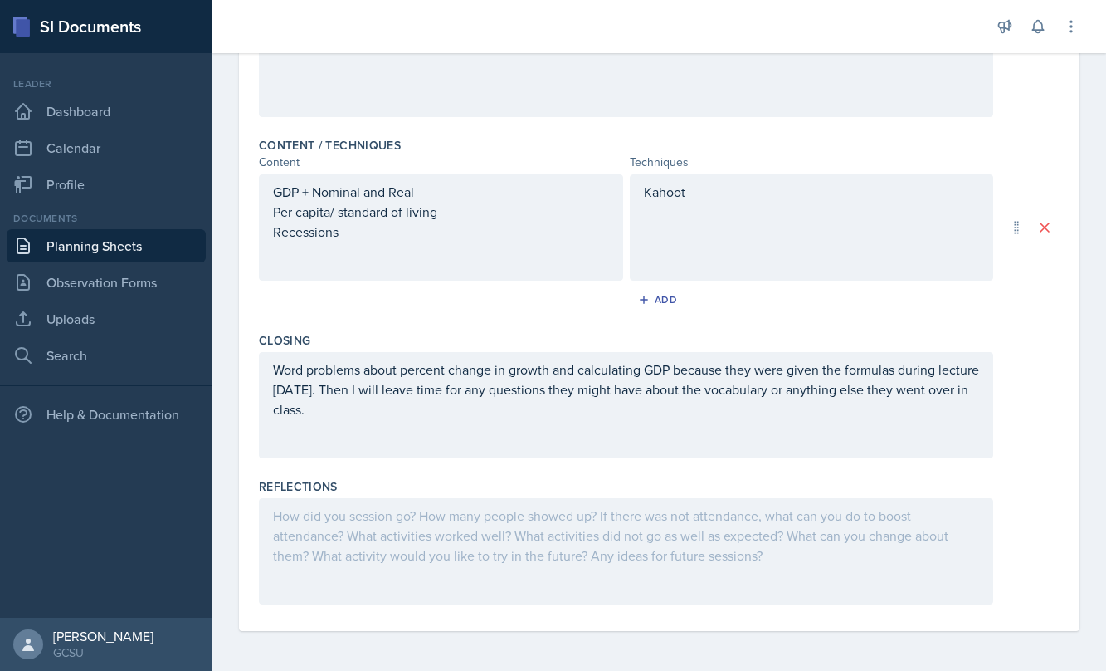
click at [389, 531] on div at bounding box center [626, 551] width 735 height 106
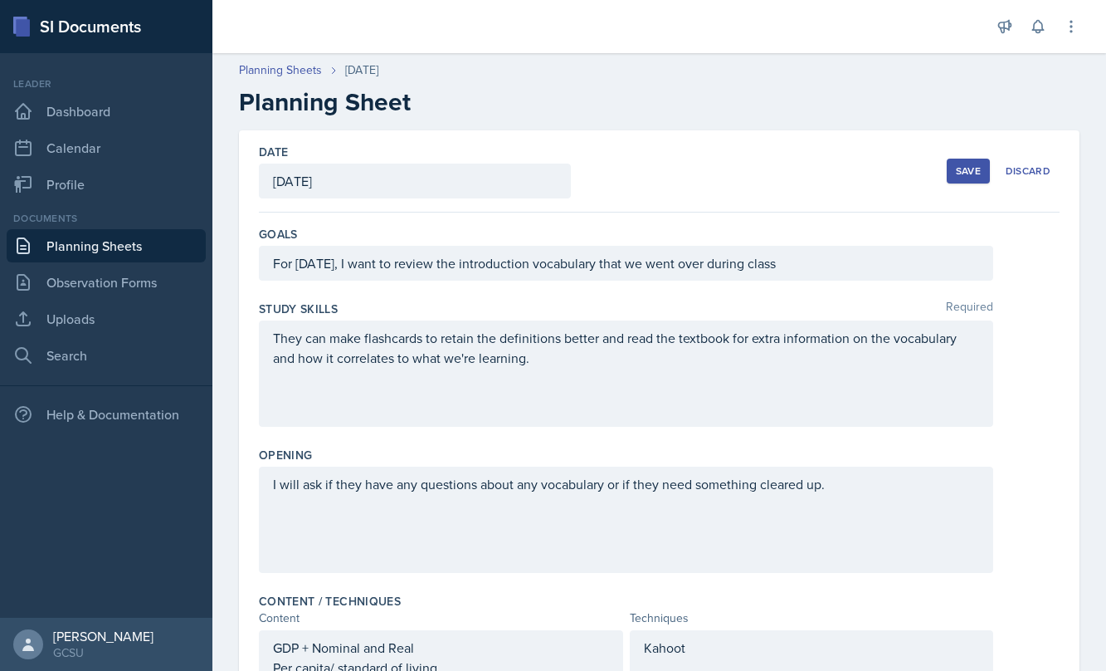
scroll to position [0, 0]
click at [974, 167] on div "Save" at bounding box center [968, 170] width 25 height 13
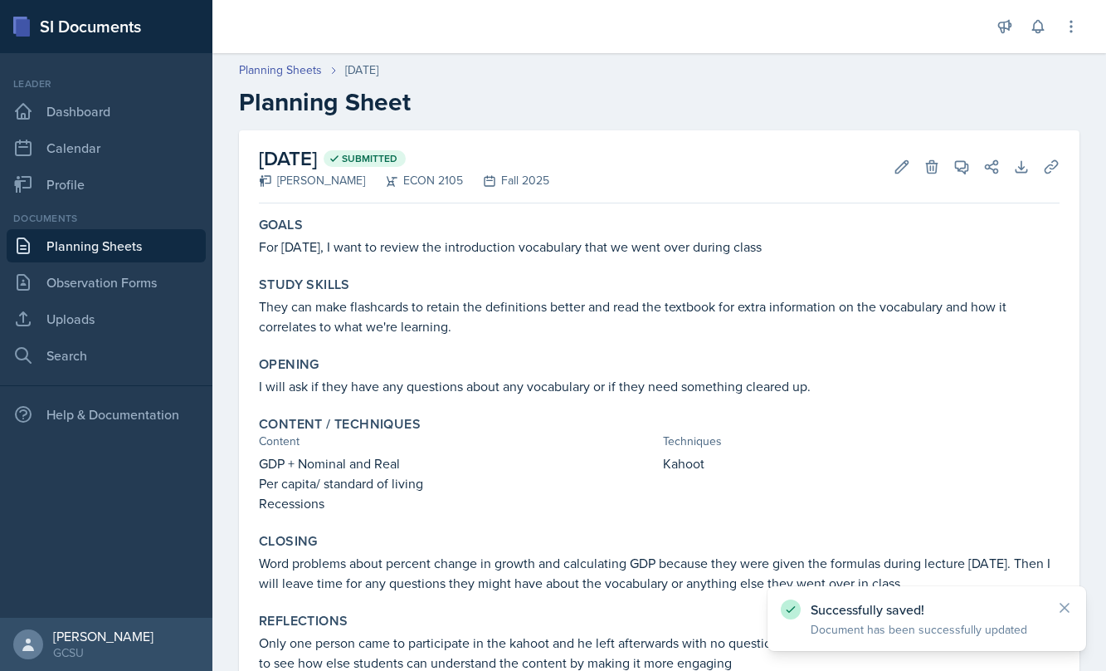
click at [105, 239] on link "Planning Sheets" at bounding box center [106, 245] width 199 height 33
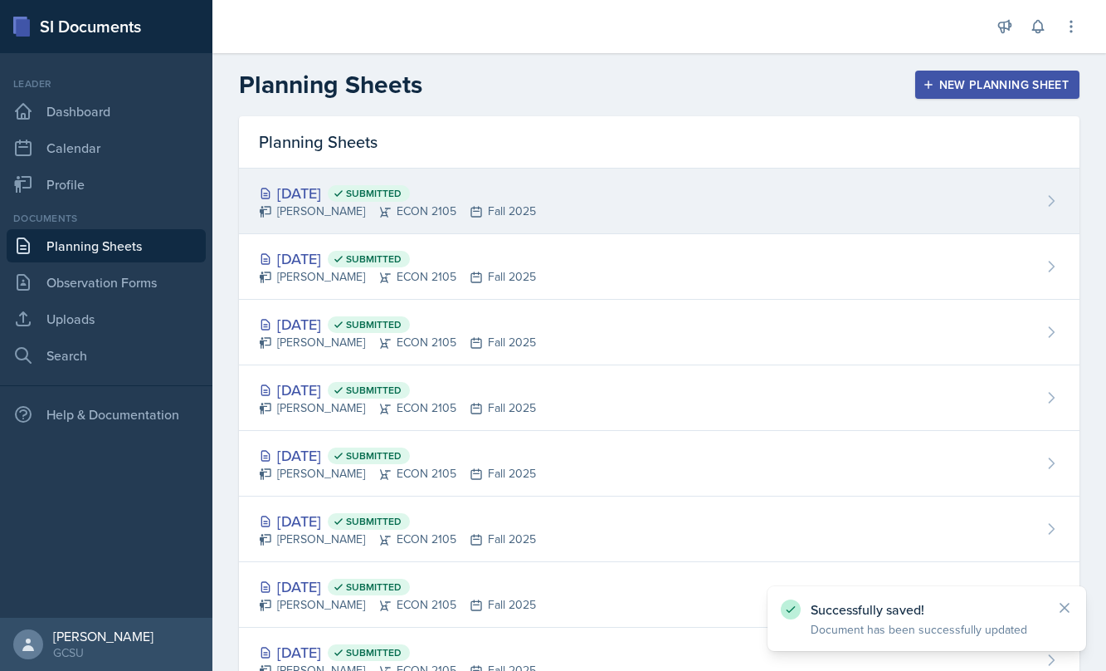
click at [550, 207] on div "[DATE] Submitted [PERSON_NAME] ECON 2105 Fall 2025" at bounding box center [659, 201] width 841 height 66
